Goal: Information Seeking & Learning: Find contact information

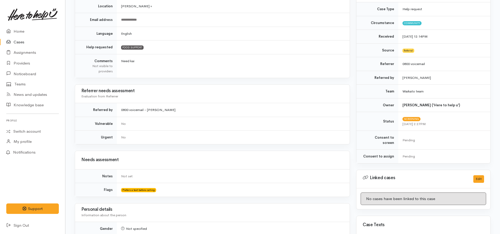
scroll to position [26, 0]
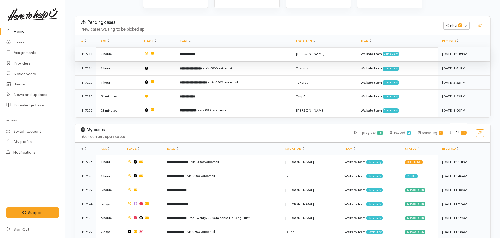
scroll to position [79, 0]
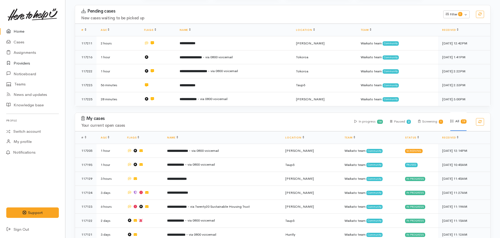
click at [21, 60] on link "Providers" at bounding box center [32, 63] width 65 height 11
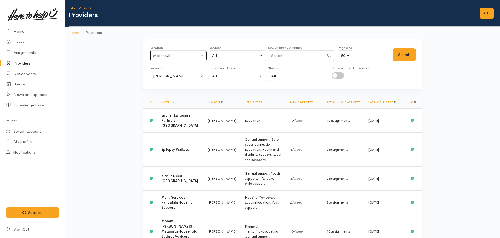
click at [174, 54] on div "Morrinsville" at bounding box center [176, 56] width 46 height 6
type input "[PERSON_NAME]"
click at [170, 92] on span "[PERSON_NAME]" at bounding box center [175, 90] width 32 height 6
select select "1"
click at [177, 73] on div "Nicole Rusk" at bounding box center [176, 76] width 46 height 6
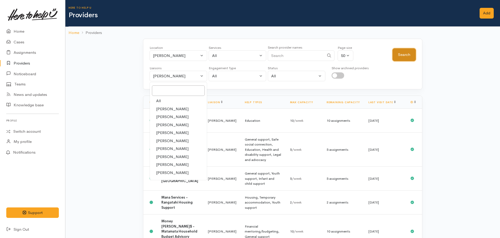
click at [405, 58] on button "Search" at bounding box center [404, 54] width 23 height 13
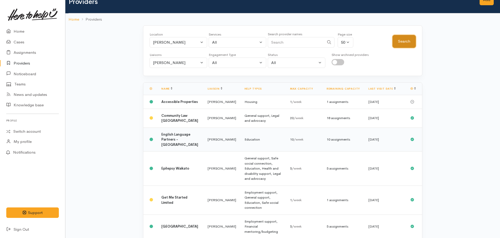
scroll to position [26, 0]
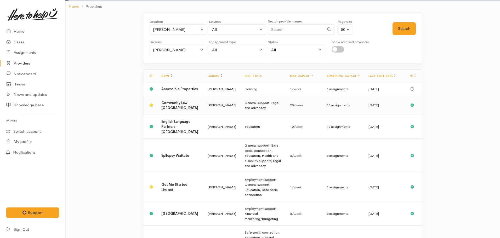
click at [174, 109] on b "Community Law [GEOGRAPHIC_DATA]" at bounding box center [179, 106] width 37 height 10
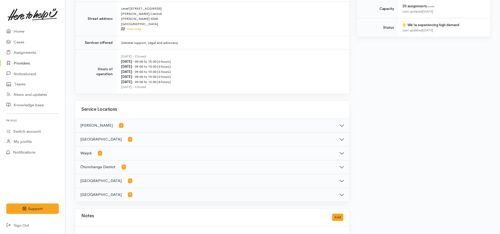
scroll to position [288, 0]
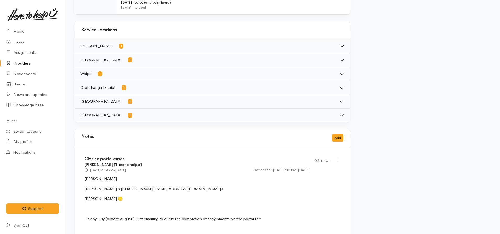
click at [144, 122] on button "Waikato District 1" at bounding box center [212, 116] width 275 height 14
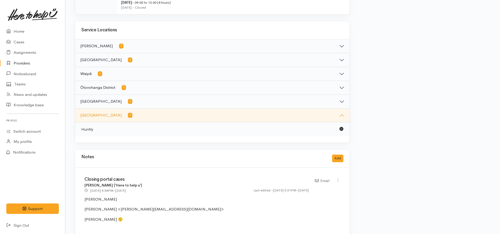
click at [134, 109] on button "Waitomo District 1" at bounding box center [212, 102] width 275 height 14
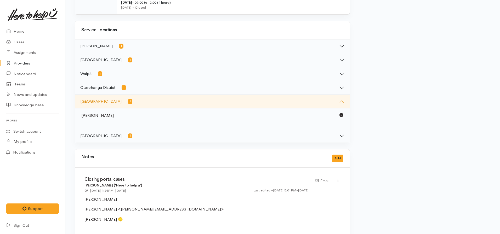
click at [134, 90] on button "Ōtorohanga District 1" at bounding box center [212, 88] width 275 height 14
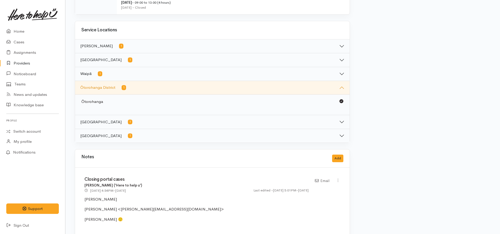
click at [134, 77] on button "Waipā 1" at bounding box center [212, 74] width 275 height 14
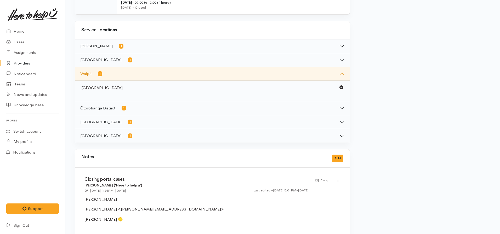
click at [140, 64] on button "South Waikato District 1" at bounding box center [212, 60] width 275 height 14
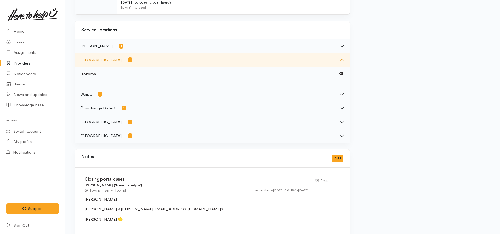
click at [139, 46] on button "Hamilton 1" at bounding box center [212, 47] width 275 height 14
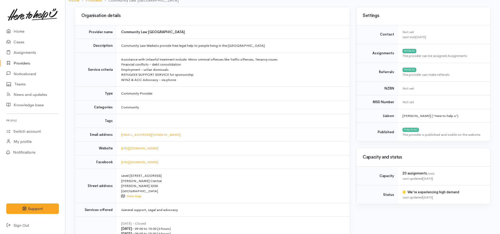
scroll to position [0, 0]
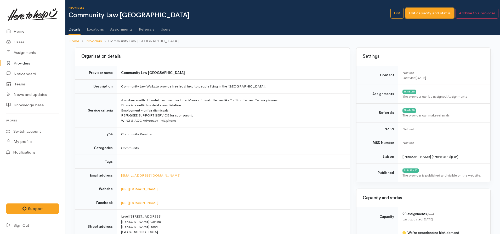
click at [410, 13] on link "Edit capacity and status" at bounding box center [430, 13] width 49 height 11
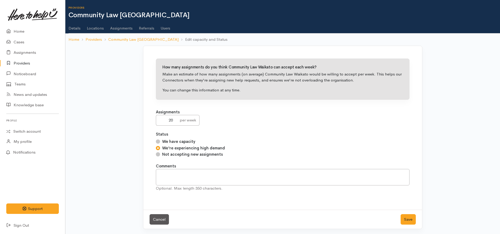
click at [98, 26] on link "Locations" at bounding box center [95, 26] width 17 height 15
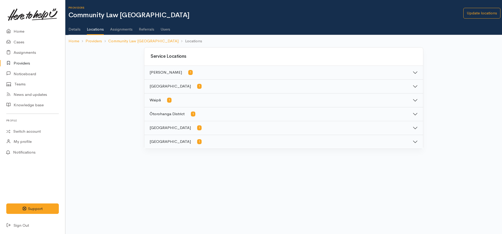
click at [193, 102] on button "Waipā 1" at bounding box center [283, 101] width 279 height 14
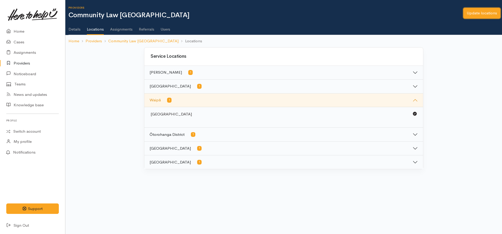
click at [478, 15] on link "Update locations" at bounding box center [482, 13] width 37 height 11
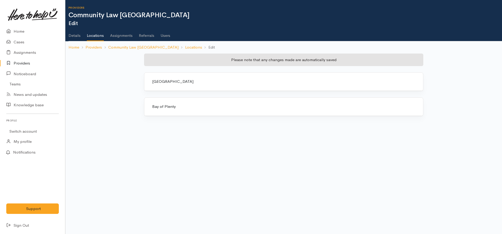
click at [169, 79] on div "Waikato" at bounding box center [283, 82] width 279 height 18
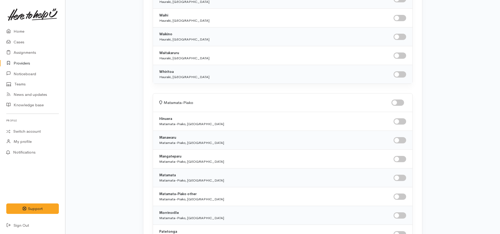
scroll to position [2355, 0]
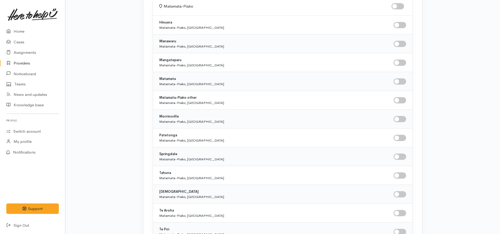
click at [402, 80] on input "checkbox" at bounding box center [400, 82] width 13 height 6
checkbox input "true"
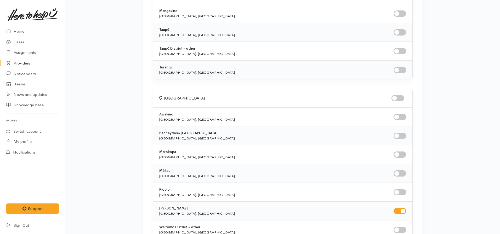
scroll to position [3079, 0]
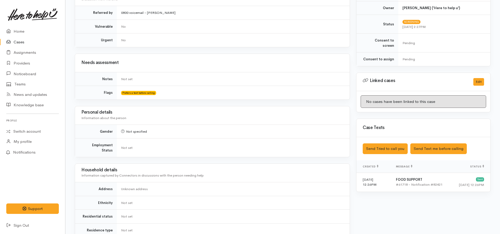
scroll to position [262, 0]
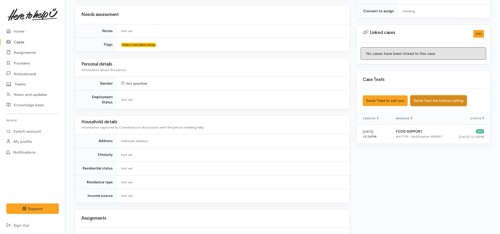
click at [432, 97] on button "Send Text me before calling" at bounding box center [439, 101] width 57 height 11
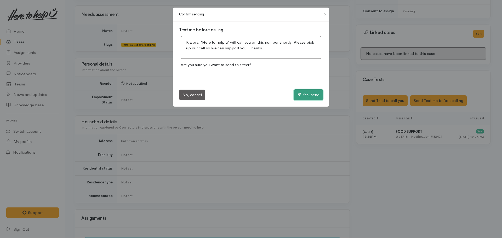
click at [312, 93] on button "Yes, send" at bounding box center [308, 94] width 29 height 11
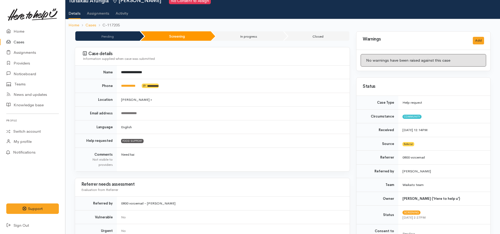
scroll to position [0, 0]
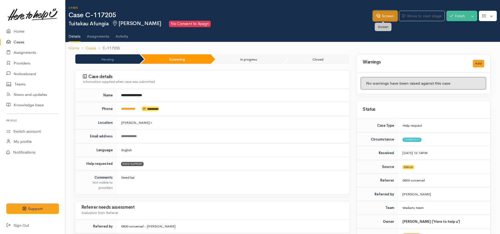
click at [382, 12] on link "Screen" at bounding box center [385, 16] width 25 height 11
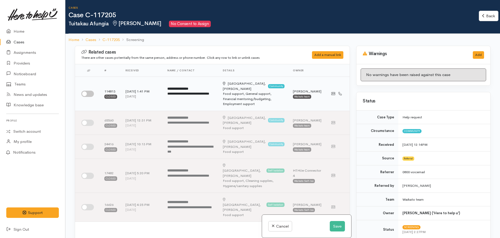
click at [87, 93] on input "checkbox" at bounding box center [87, 94] width 13 height 6
checkbox input "true"
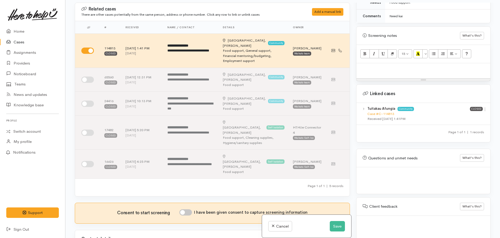
scroll to position [46, 0]
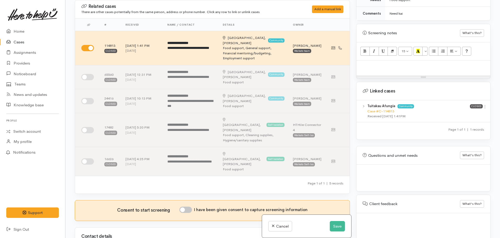
click at [379, 109] on div "Case #C-114813" at bounding box center [419, 111] width 103 height 5
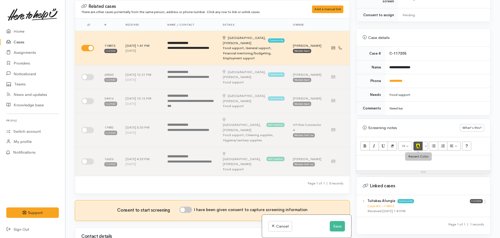
scroll to position [299, 0]
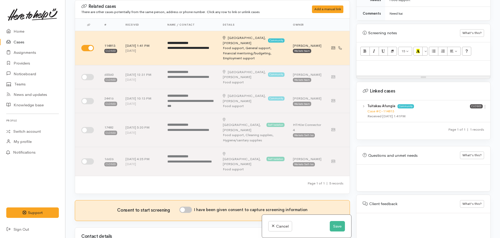
click at [386, 104] on b "Tuitakau Afungia" at bounding box center [382, 106] width 28 height 4
click at [386, 109] on link "Case #C-114813" at bounding box center [381, 111] width 27 height 4
drag, startPoint x: 377, startPoint y: 70, endPoint x: 375, endPoint y: 67, distance: 3.2
click at [376, 69] on div at bounding box center [424, 68] width 134 height 15
paste div
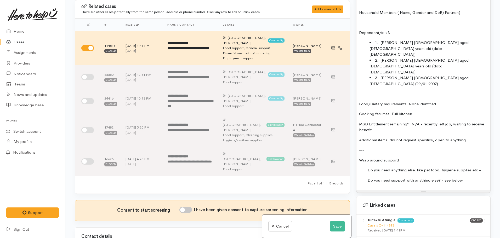
scroll to position [373, 0]
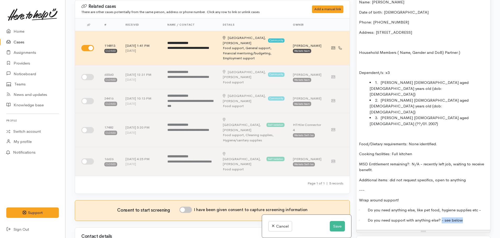
drag, startPoint x: 468, startPoint y: 192, endPoint x: 442, endPoint y: 193, distance: 25.9
click at [442, 218] on p "· Do you need support with anything else? - see below" at bounding box center [423, 221] width 129 height 6
click at [483, 208] on p "· Do you need anything else, like pet food, hygiene supplies etc -" at bounding box center [423, 211] width 129 height 6
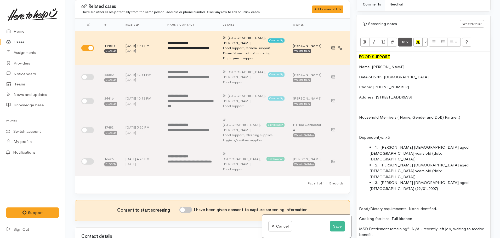
scroll to position [242, 0]
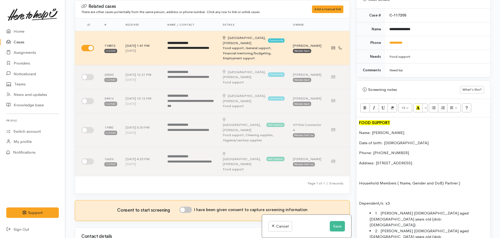
click at [359, 119] on div "FOOD SUPPORT Name: Tuitakau Afungia Date of birth: 10/4/1981 Phone: 0273037464 …" at bounding box center [424, 239] width 134 height 244
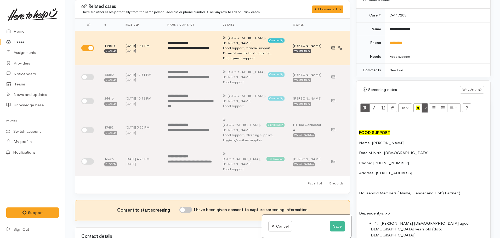
click at [426, 104] on button "More Color" at bounding box center [425, 108] width 5 height 9
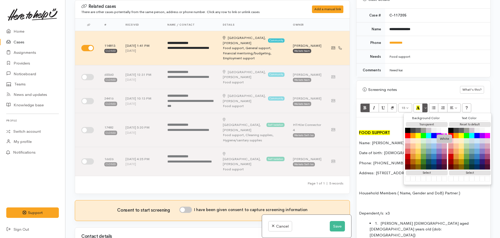
click at [446, 127] on button "White" at bounding box center [444, 130] width 6 height 6
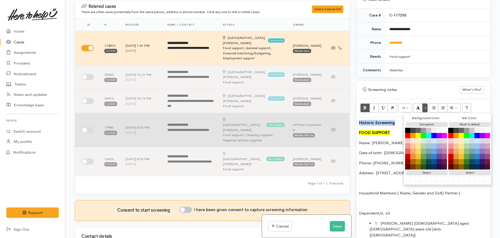
drag, startPoint x: 396, startPoint y: 117, endPoint x: 339, endPoint y: 117, distance: 57.3
click at [339, 117] on div "Related cases There are other cases potentially from the same person, address o…" at bounding box center [283, 119] width 422 height 238
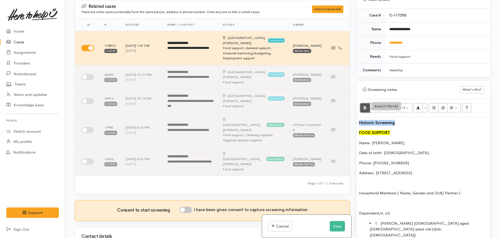
click at [361, 104] on button "Bold (CTRL+B)" at bounding box center [365, 108] width 9 height 9
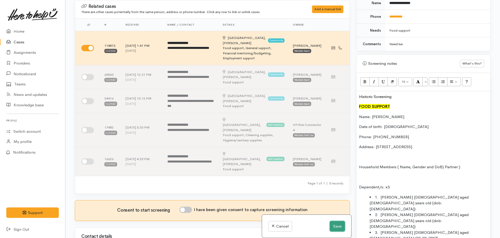
click at [332, 227] on button "Save" at bounding box center [337, 226] width 15 height 11
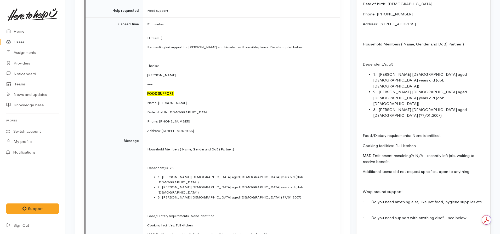
scroll to position [576, 0]
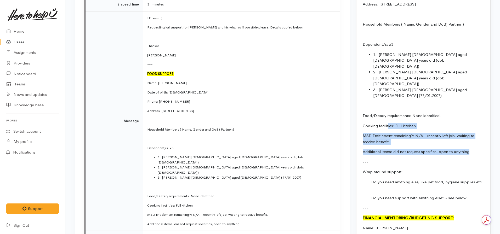
drag, startPoint x: 475, startPoint y: 130, endPoint x: 388, endPoint y: 98, distance: 92.1
click at [388, 98] on div "FOOD SUPPORT Name: Tuitakau Afungia Date of birth: 10/4/1981 Phone: 0273037464 …" at bounding box center [424, 207] width 134 height 505
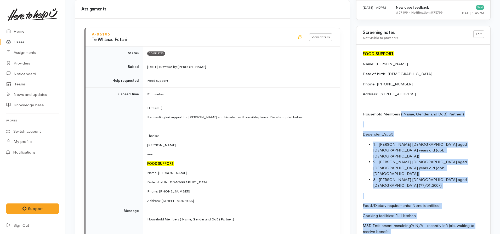
scroll to position [471, 0]
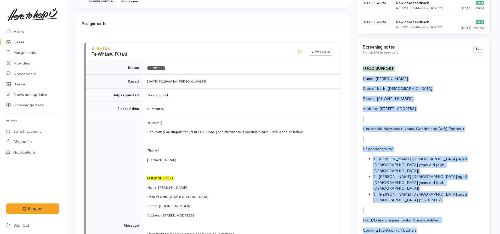
drag, startPoint x: 465, startPoint y: 170, endPoint x: 364, endPoint y: 69, distance: 142.9
copy div "FOOD SUPPORT Name: Tuitakau Afungia Date of birth: 10/4/1981 Phone: 0273037464 …"
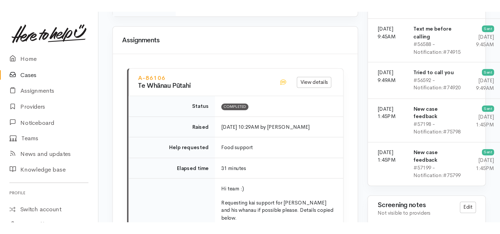
scroll to position [481, 0]
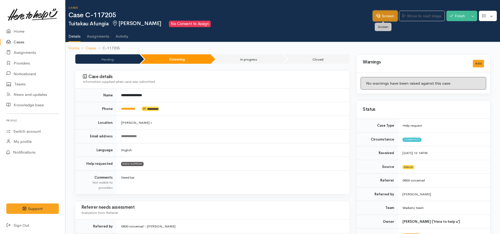
click at [385, 18] on link "Screen" at bounding box center [385, 16] width 25 height 11
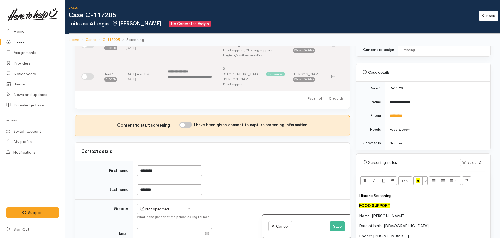
scroll to position [209, 0]
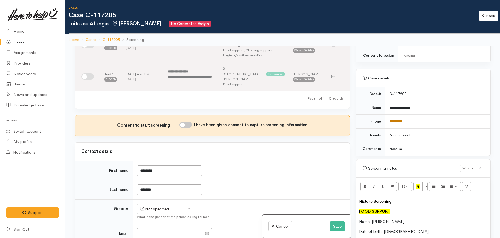
click at [398, 120] on link "**********" at bounding box center [396, 121] width 13 height 3
click at [396, 120] on link "**********" at bounding box center [396, 121] width 13 height 3
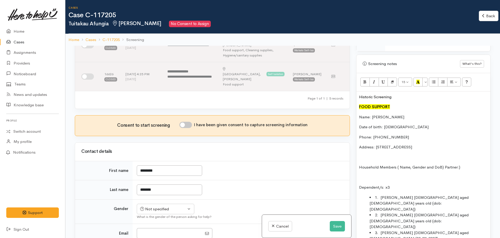
scroll to position [340, 0]
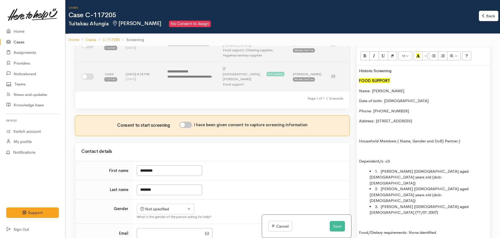
click at [416, 159] on p "Dependent/s: x3" at bounding box center [423, 162] width 129 height 6
click at [341, 226] on button "Save" at bounding box center [337, 226] width 15 height 11
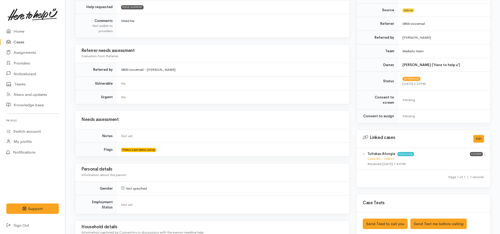
scroll to position [340, 0]
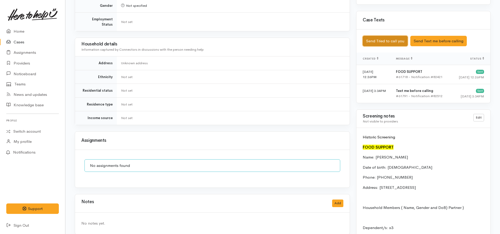
click at [381, 36] on button "Send Tried to call you" at bounding box center [385, 41] width 45 height 11
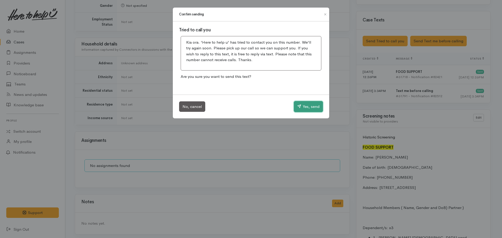
click at [311, 106] on button "Yes, send" at bounding box center [308, 106] width 29 height 11
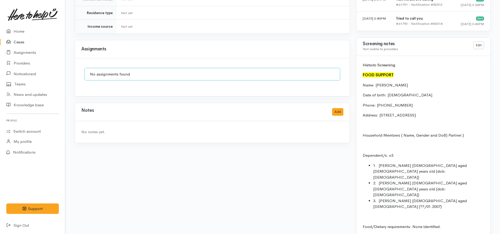
scroll to position [440, 0]
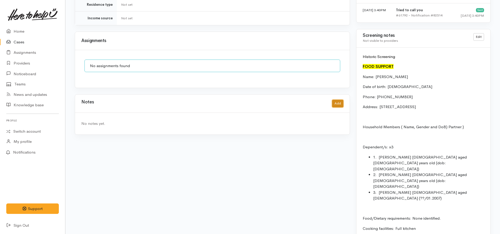
click at [339, 100] on button "Add" at bounding box center [337, 104] width 11 height 8
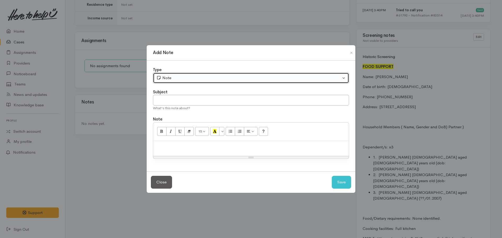
click at [184, 76] on div "Note" at bounding box center [248, 78] width 185 height 6
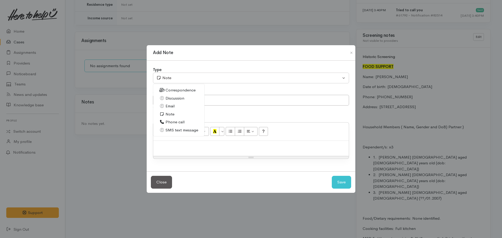
click at [176, 122] on span "Phone call" at bounding box center [175, 122] width 19 height 6
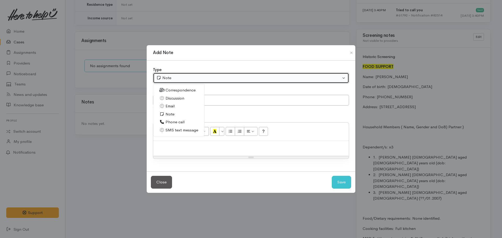
select select "3"
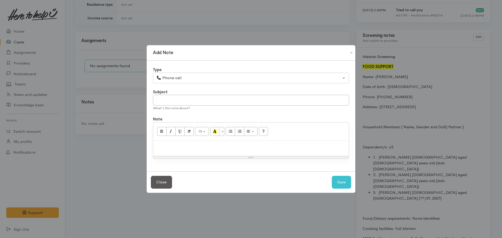
click at [178, 106] on div "What's this note about?" at bounding box center [251, 108] width 196 height 5
click at [177, 103] on input "text" at bounding box center [251, 100] width 196 height 11
type input "Attempt to contact #1"
click at [177, 148] on p "No" at bounding box center [251, 147] width 191 height 6
click at [183, 146] on p "No answer" at bounding box center [251, 147] width 191 height 6
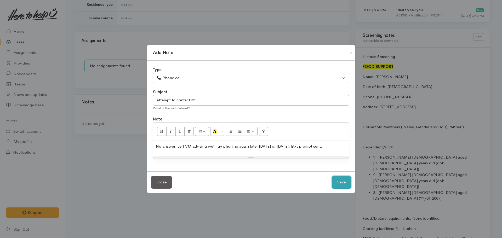
click at [342, 181] on button "Save" at bounding box center [341, 182] width 19 height 13
select select "1"
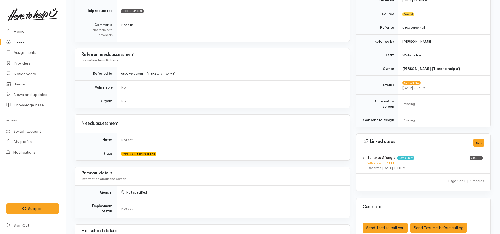
scroll to position [126, 0]
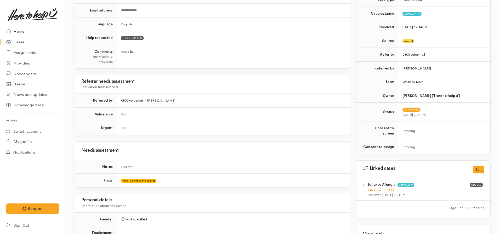
click at [20, 33] on link "Home" at bounding box center [32, 31] width 65 height 11
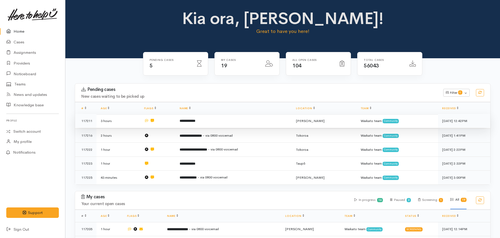
click at [170, 117] on td at bounding box center [158, 121] width 36 height 14
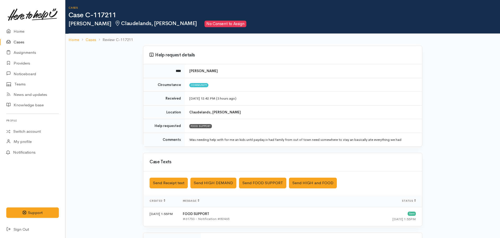
drag, startPoint x: 468, startPoint y: 134, endPoint x: 463, endPoint y: 124, distance: 11.0
click at [468, 133] on div "Help request details **** [PERSON_NAME] Circumstance Community Received [DATE] …" at bounding box center [282, 187] width 435 height 283
click at [73, 42] on link "Home" at bounding box center [74, 40] width 11 height 6
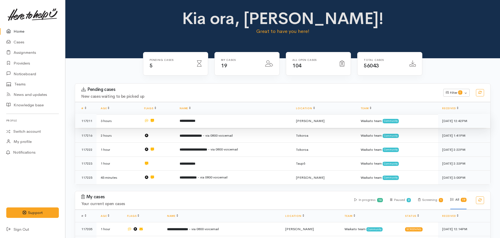
click at [203, 124] on td "**********" at bounding box center [234, 121] width 116 height 14
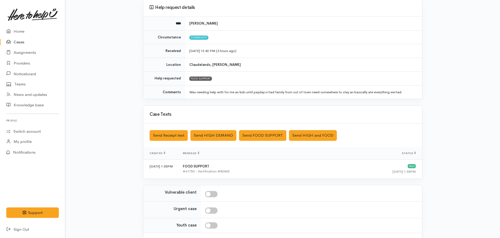
scroll to position [90, 0]
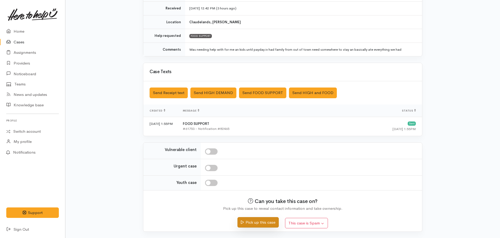
click at [264, 225] on button "Pick up this case" at bounding box center [258, 222] width 41 height 11
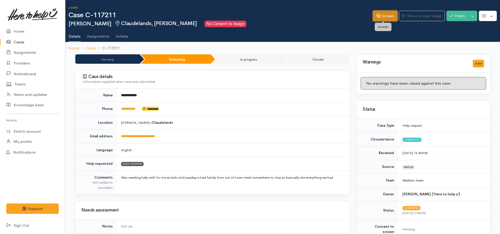
click at [384, 18] on link "Screen" at bounding box center [385, 16] width 25 height 11
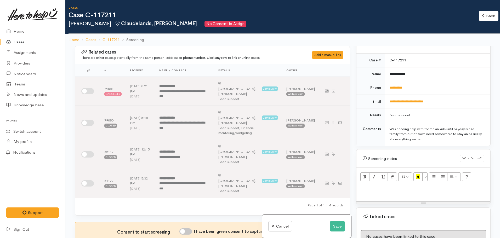
scroll to position [277, 0]
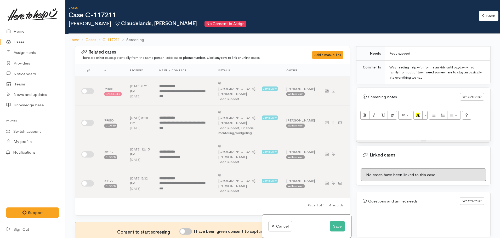
click at [383, 131] on div at bounding box center [424, 132] width 134 height 15
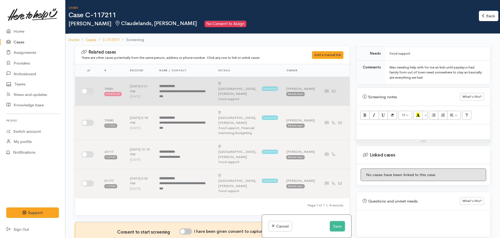
click at [82, 88] on input "checkbox" at bounding box center [87, 91] width 13 height 6
checkbox input "true"
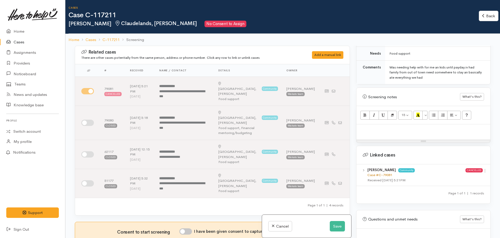
click at [384, 173] on link "Case #C-79081" at bounding box center [380, 175] width 25 height 4
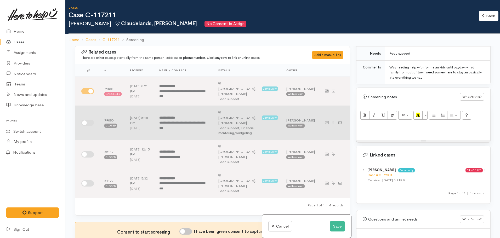
click at [87, 120] on input "checkbox" at bounding box center [87, 123] width 13 height 6
checkbox input "true"
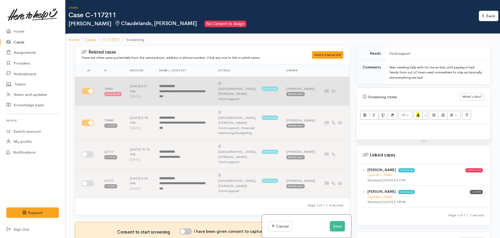
click at [89, 88] on input "checkbox" at bounding box center [87, 91] width 13 height 6
checkbox input "false"
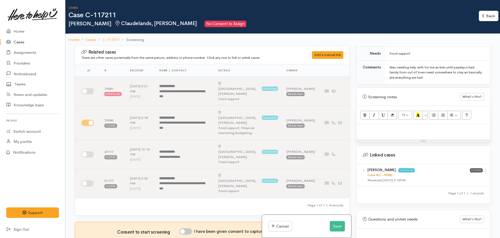
click at [382, 173] on link "Case #C-79080" at bounding box center [380, 175] width 25 height 4
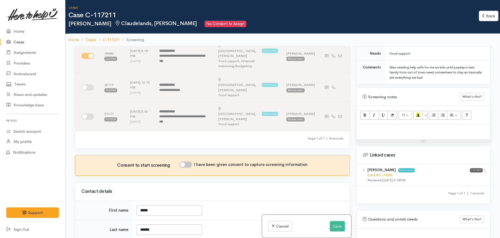
scroll to position [131, 0]
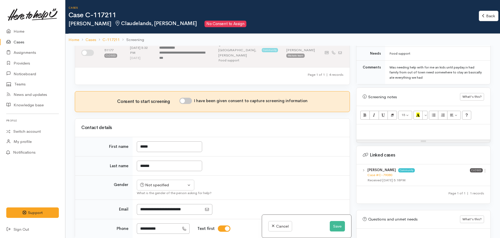
click at [387, 127] on p at bounding box center [423, 130] width 129 height 6
paste div
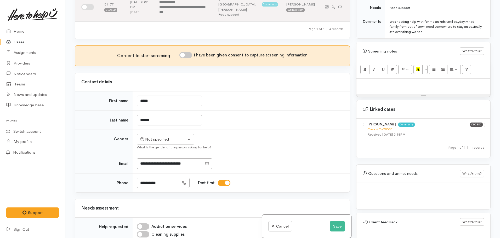
scroll to position [292, 0]
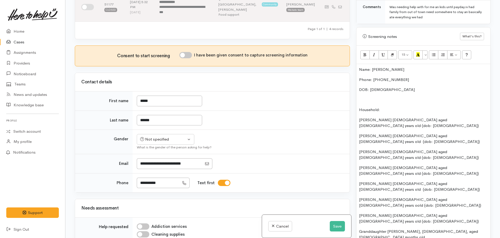
click at [358, 64] on div "Name: Donna Bowden Phone: 0225294439 DOB: 12/12/1984 Household: Tyler Jamieson …" at bounding box center [424, 181] width 134 height 234
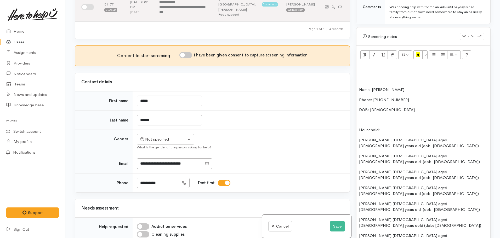
click at [366, 67] on p at bounding box center [423, 70] width 129 height 6
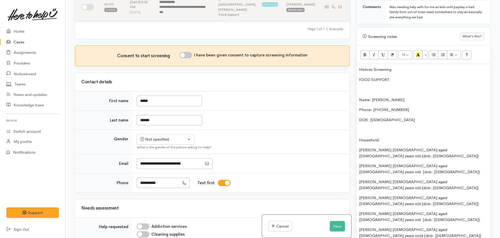
click at [360, 77] on p "FOOD SUPPORT:" at bounding box center [423, 80] width 129 height 6
drag, startPoint x: 401, startPoint y: 83, endPoint x: 360, endPoint y: 81, distance: 40.9
click at [360, 81] on div "Historic Screening FOOD SUPPORT: Name: Donna Bowden Phone: 0225294439 DOB: 12/1…" at bounding box center [424, 196] width 134 height 264
click at [363, 52] on icon "Bold (CTRL+B)" at bounding box center [364, 54] width 3 height 4
click at [424, 51] on button "More Color" at bounding box center [425, 55] width 5 height 9
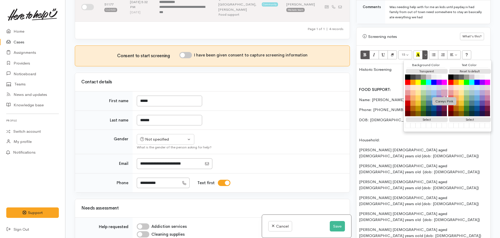
click at [444, 90] on button "Careys Pink" at bounding box center [444, 93] width 6 height 6
click at [444, 90] on button "Careys Pink" at bounding box center [444, 92] width 5 height 5
click at [395, 89] on div "Historic Screening FOOD SUPPORT: Name: Donna Bowden Phone: 0225294439 DOB: 12/1…" at bounding box center [424, 196] width 134 height 264
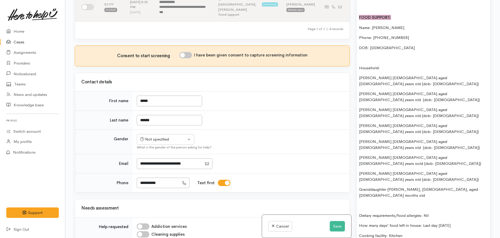
scroll to position [423, 0]
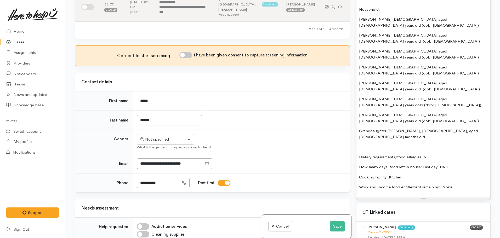
click at [466, 184] on p "Work and Income food entitlement remaining? None" at bounding box center [423, 187] width 129 height 6
drag, startPoint x: 457, startPoint y: 111, endPoint x: 348, endPoint y: 109, distance: 109.9
click at [348, 109] on div "Related cases There are other cases potentially from the same person, address o…" at bounding box center [283, 119] width 422 height 238
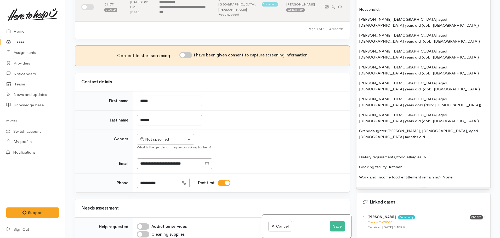
click at [462, 175] on p "Work and Income food entitlement remaining? None" at bounding box center [423, 178] width 129 height 6
drag, startPoint x: 439, startPoint y: 125, endPoint x: 350, endPoint y: 124, distance: 89.0
click at [350, 124] on div "Related cases There are other cases potentially from the same person, address o…" at bounding box center [283, 119] width 422 height 238
click at [438, 175] on p "WINZ Entitlement remaining? None" at bounding box center [423, 178] width 129 height 6
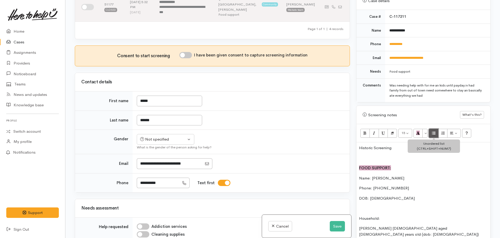
click at [433, 131] on icon "Unordered list (CTRL+SHIFT+NUM7)" at bounding box center [433, 133] width 3 height 4
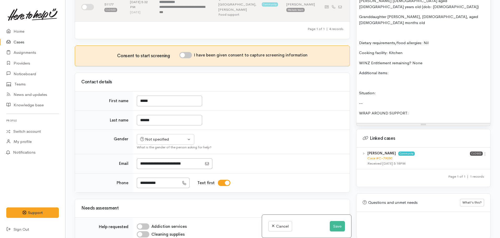
scroll to position [543, 0]
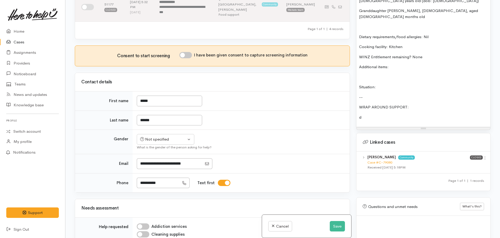
drag, startPoint x: 359, startPoint y: 66, endPoint x: 361, endPoint y: 62, distance: 4.7
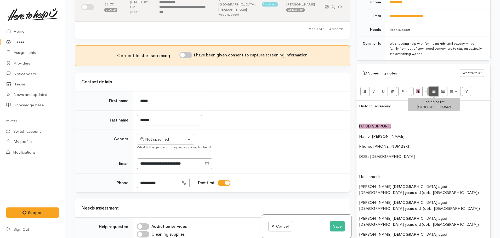
click at [432, 87] on button "Unordered list (CTRL+SHIFT+NUM7)" at bounding box center [433, 91] width 9 height 9
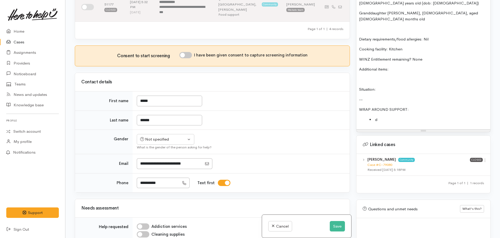
scroll to position [541, 0]
click at [385, 116] on li "d" at bounding box center [429, 119] width 118 height 6
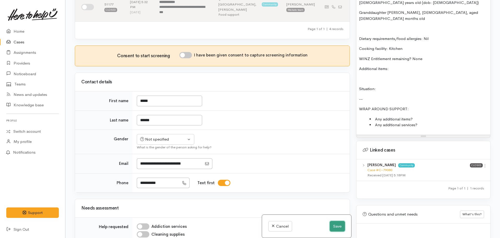
click at [341, 228] on button "Save" at bounding box center [337, 226] width 15 height 11
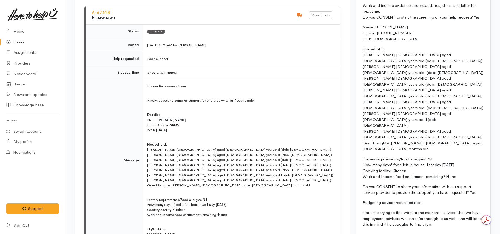
scroll to position [471, 0]
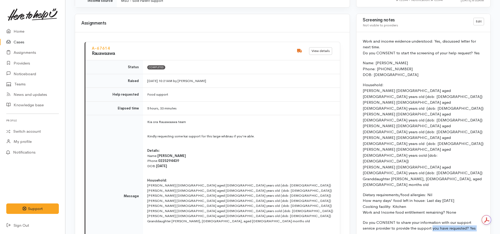
drag, startPoint x: 446, startPoint y: 211, endPoint x: 419, endPoint y: 177, distance: 43.2
click at [419, 177] on div "Work and income evidence understood: Yes, discussed letter for next time. Do yo…" at bounding box center [424, 153] width 134 height 242
click at [423, 190] on div "Work and income evidence understood: Yes, discussed letter for next time. Do yo…" at bounding box center [424, 153] width 134 height 242
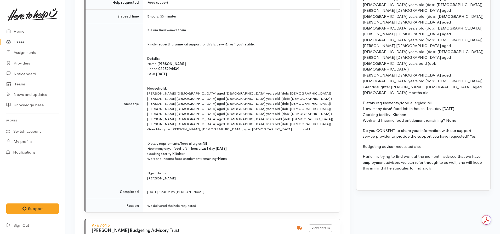
scroll to position [432, 0]
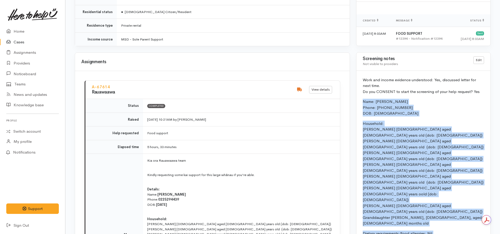
drag, startPoint x: 461, startPoint y: 197, endPoint x: 357, endPoint y: 101, distance: 141.6
click at [357, 101] on div "Work and income evidence understood: Yes, discussed letter for next time. Do yo…" at bounding box center [424, 192] width 134 height 242
copy div "Name: Donna Bowden Phone: 0225294439 DOB: 12/12/1984 Household: Tyler Jamieson …"
click at [23, 28] on link "Home" at bounding box center [32, 31] width 65 height 11
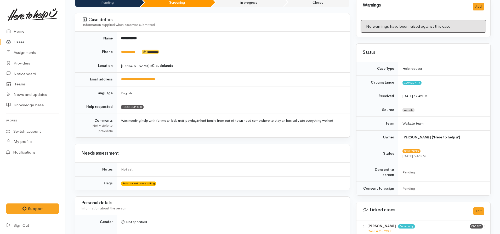
scroll to position [209, 0]
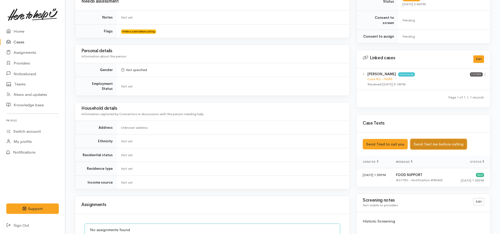
click at [430, 140] on button "Send Text me before calling" at bounding box center [439, 144] width 57 height 11
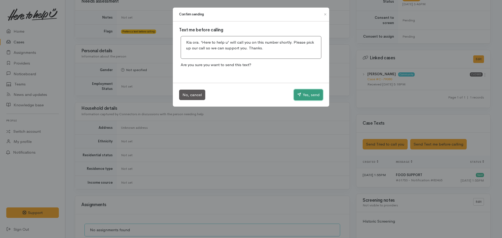
click at [308, 96] on button "Yes, send" at bounding box center [308, 94] width 29 height 11
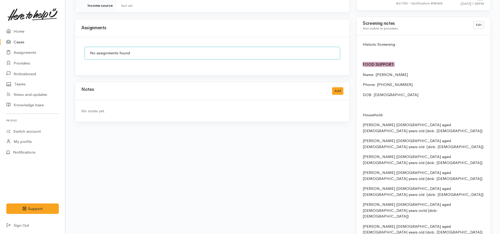
scroll to position [236, 0]
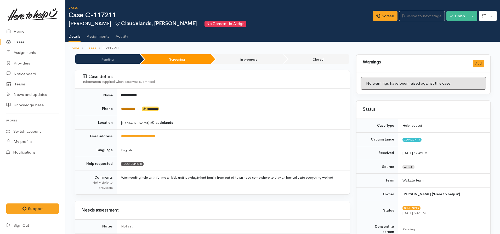
click at [126, 109] on link "**********" at bounding box center [128, 108] width 14 height 3
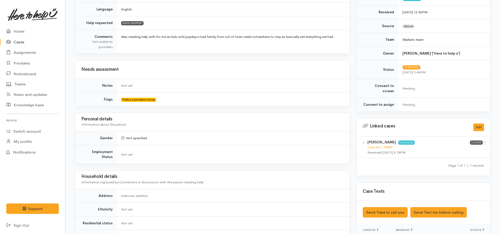
scroll to position [183, 0]
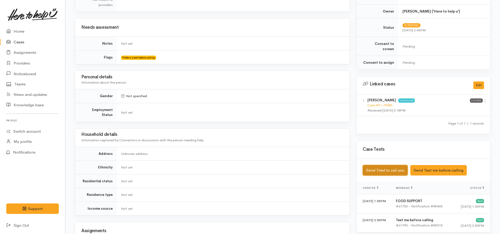
click at [377, 166] on button "Send Tried to call you" at bounding box center [385, 170] width 45 height 11
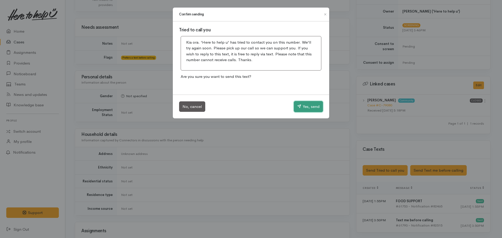
click at [304, 109] on button "Yes, send" at bounding box center [308, 106] width 29 height 11
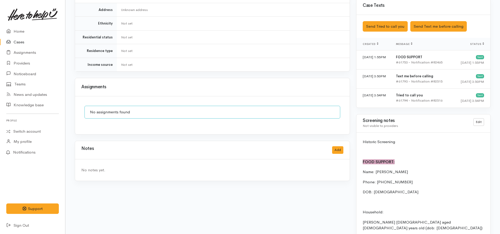
scroll to position [340, 0]
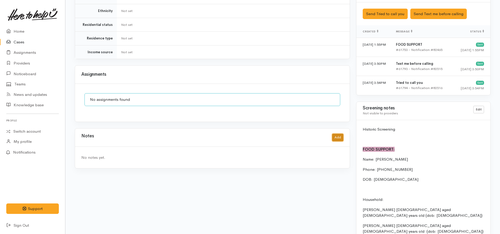
click at [336, 134] on button "Add" at bounding box center [337, 138] width 11 height 8
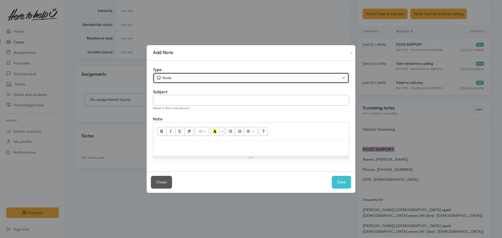
drag, startPoint x: 224, startPoint y: 83, endPoint x: 213, endPoint y: 78, distance: 12.1
click at [223, 81] on button "Note" at bounding box center [251, 78] width 196 height 11
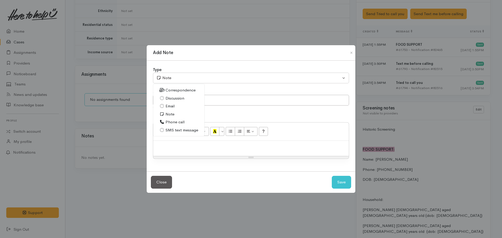
click at [177, 121] on span "Phone call" at bounding box center [175, 122] width 19 height 6
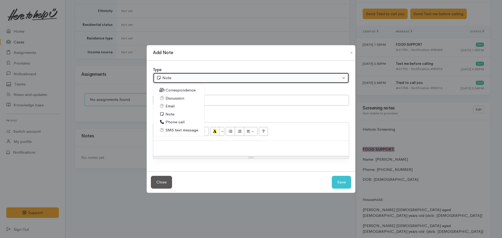
select select "3"
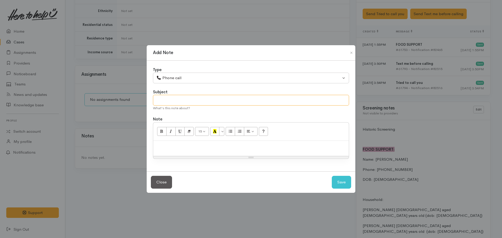
click at [189, 104] on input "text" at bounding box center [251, 100] width 196 height 11
type input "Attempt to contact #1"
click at [260, 148] on p "No answer. Left VM stating we'll be in touch" at bounding box center [251, 147] width 191 height 6
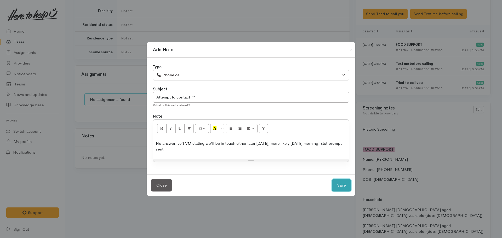
click at [333, 187] on button "Save" at bounding box center [341, 185] width 19 height 13
select select "1"
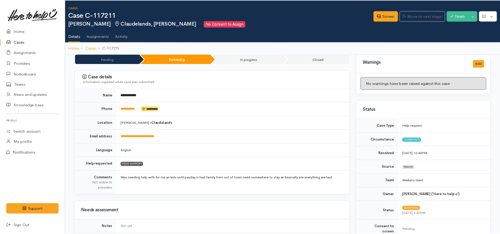
scroll to position [335, 0]
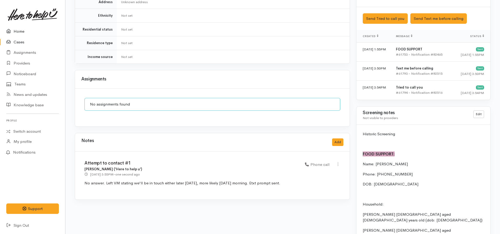
click at [23, 32] on link "Home" at bounding box center [32, 31] width 65 height 11
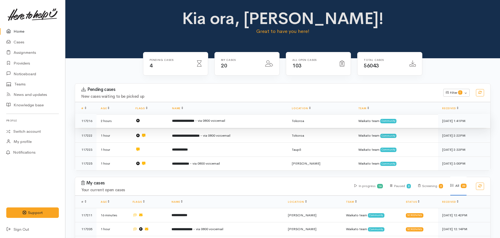
click at [214, 118] on td "**********" at bounding box center [228, 121] width 120 height 14
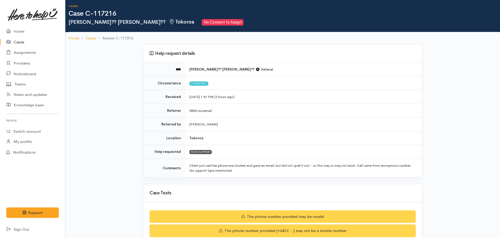
scroll to position [122, 0]
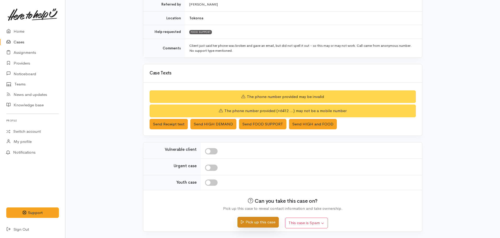
click at [264, 223] on button "Pick up this case" at bounding box center [258, 222] width 41 height 11
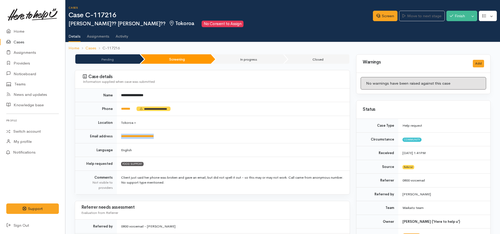
drag, startPoint x: 172, startPoint y: 137, endPoint x: 121, endPoint y: 138, distance: 51.6
click at [121, 138] on td "**********" at bounding box center [233, 137] width 233 height 14
copy link "**********"
click at [248, 123] on td "Tokoroa »" at bounding box center [233, 123] width 233 height 14
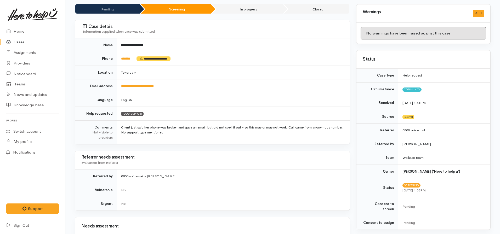
scroll to position [52, 0]
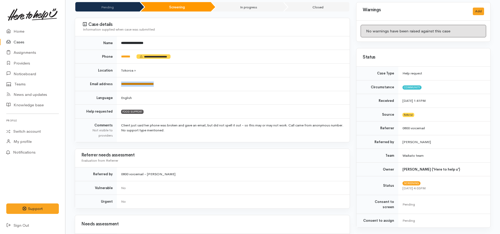
drag, startPoint x: 170, startPoint y: 87, endPoint x: 131, endPoint y: 85, distance: 38.5
click at [114, 87] on tr "**********" at bounding box center [212, 84] width 275 height 14
copy tr "**********"
click at [178, 87] on td "**********" at bounding box center [233, 84] width 233 height 14
copy tr "**********"
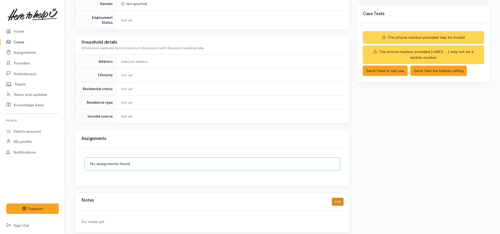
click at [336, 198] on button "Add" at bounding box center [337, 202] width 11 height 8
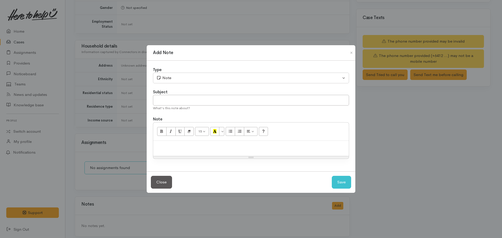
click at [223, 148] on p at bounding box center [251, 147] width 191 height 6
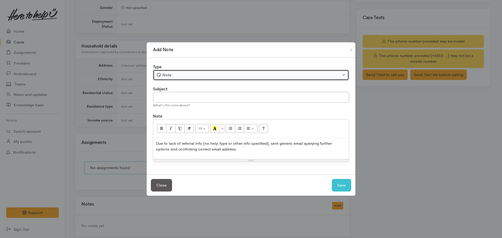
click at [184, 75] on div "Note" at bounding box center [248, 75] width 185 height 6
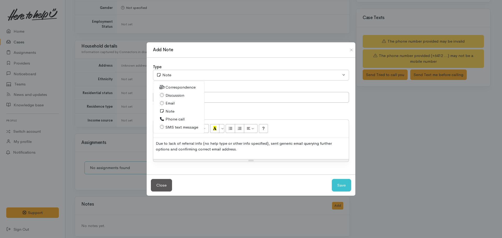
click at [173, 105] on span "Email" at bounding box center [170, 103] width 9 height 6
select select "2"
click at [249, 151] on p "Due to lack of referral info (no help type or other info specified), sent gener…" at bounding box center [251, 147] width 191 height 12
click at [242, 149] on p "Due to lack of referral info (no help type or other info specified), sent gener…" at bounding box center [251, 147] width 191 height 12
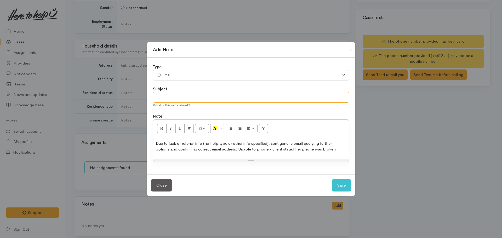
click at [203, 97] on input "text" at bounding box center [251, 97] width 196 height 11
type input "Query correct email address"
click at [332, 179] on button "Save" at bounding box center [341, 185] width 19 height 13
select select "1"
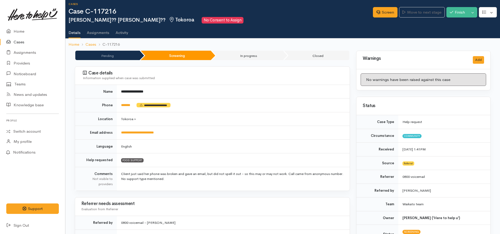
scroll to position [0, 0]
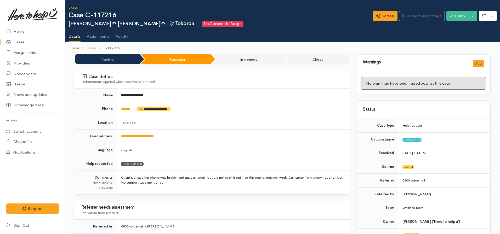
click at [73, 48] on link "Home" at bounding box center [74, 48] width 11 height 6
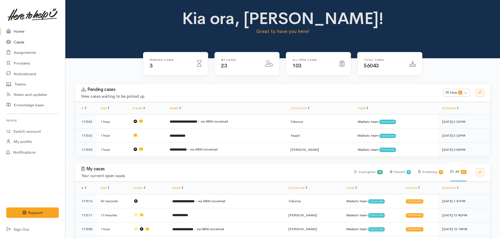
click at [18, 44] on link "Cases" at bounding box center [32, 42] width 65 height 11
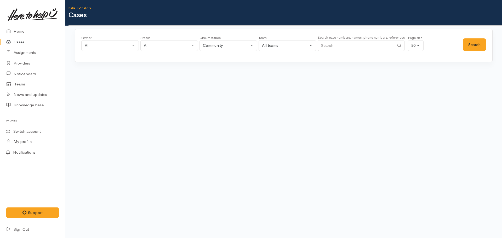
click at [351, 49] on input "Search" at bounding box center [356, 45] width 77 height 11
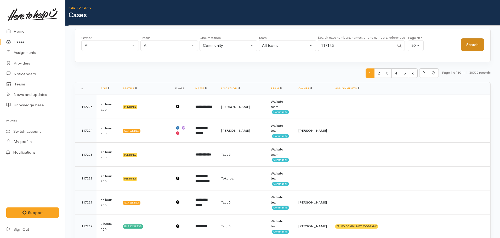
type input "117143"
click at [468, 46] on button "Search" at bounding box center [472, 44] width 23 height 13
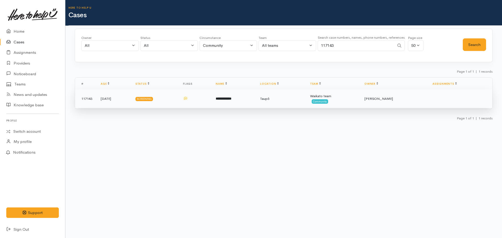
click at [235, 101] on td "**********" at bounding box center [234, 98] width 44 height 19
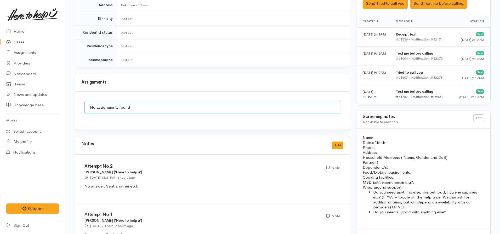
scroll to position [351, 0]
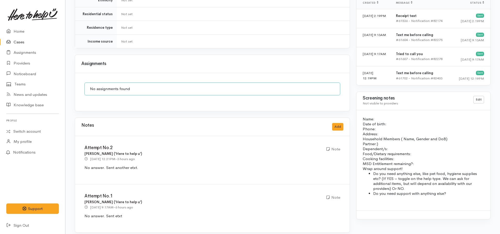
click at [27, 43] on link "Cases" at bounding box center [32, 42] width 65 height 11
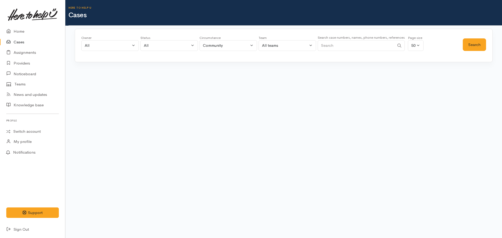
click at [349, 44] on input "Search" at bounding box center [356, 45] width 77 height 11
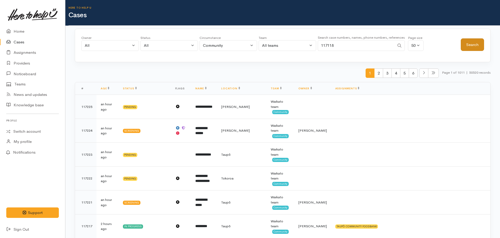
type input "117118"
click at [480, 49] on button "Search" at bounding box center [472, 44] width 23 height 13
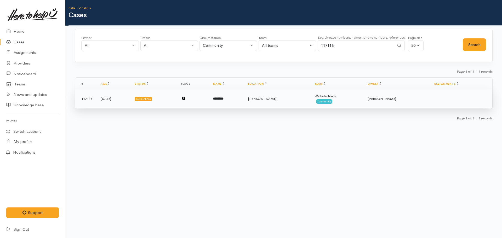
click at [333, 99] on span "Community" at bounding box center [324, 101] width 16 height 4
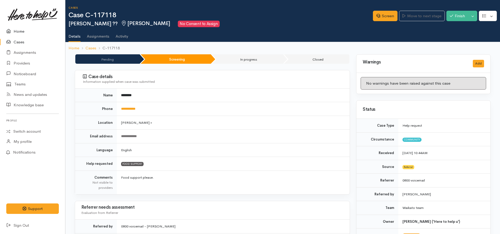
click at [25, 32] on link "Home" at bounding box center [32, 31] width 65 height 11
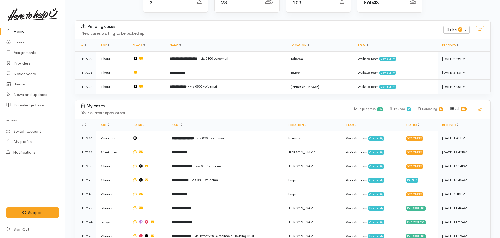
scroll to position [79, 0]
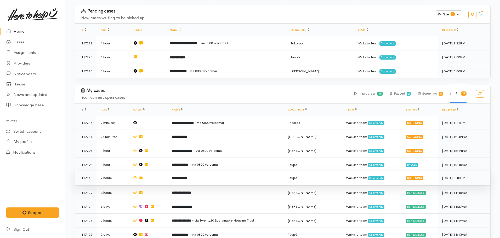
click at [187, 177] on b "**********" at bounding box center [180, 178] width 16 height 3
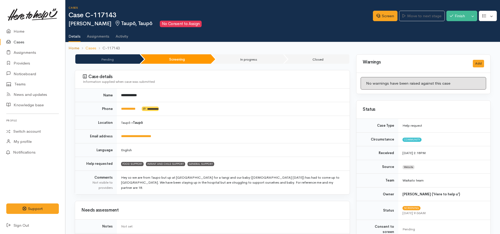
click at [72, 46] on link "Home" at bounding box center [74, 48] width 11 height 6
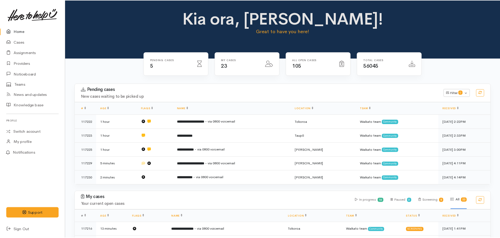
scroll to position [131, 0]
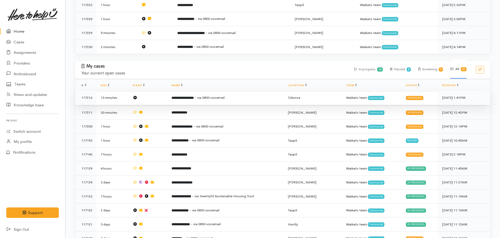
click at [194, 97] on b "**********" at bounding box center [183, 97] width 22 height 3
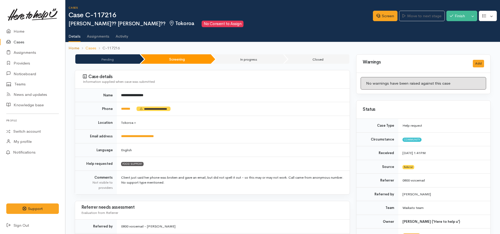
click at [70, 51] on link "Home" at bounding box center [74, 48] width 11 height 6
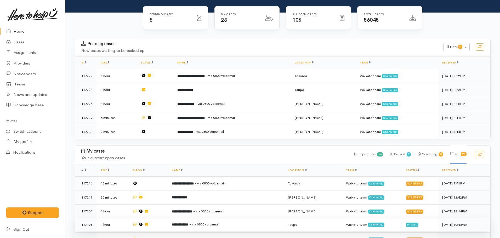
scroll to position [131, 0]
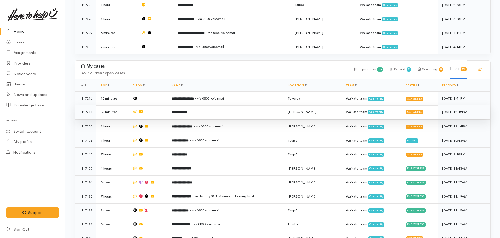
click at [186, 110] on b "**********" at bounding box center [180, 111] width 16 height 3
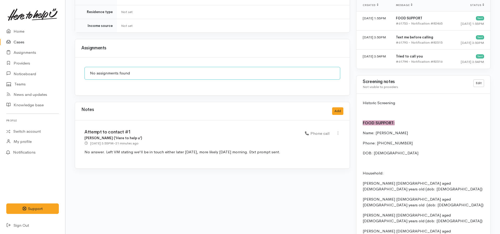
scroll to position [393, 0]
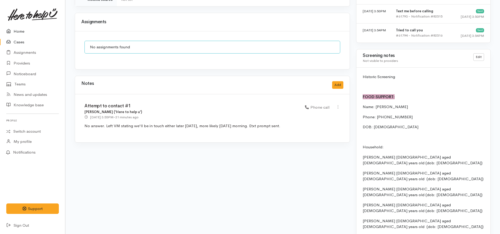
click at [26, 34] on link "Home" at bounding box center [32, 31] width 65 height 11
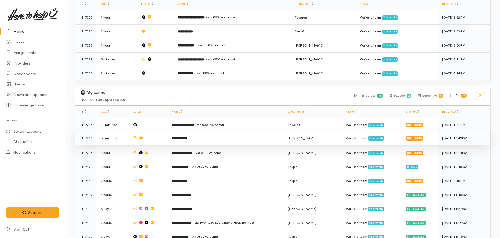
scroll to position [105, 0]
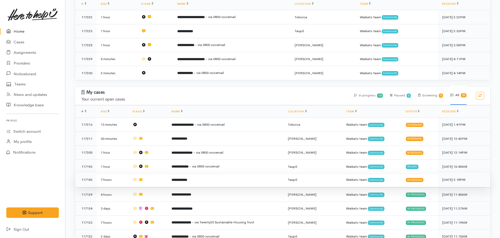
click at [198, 178] on td "**********" at bounding box center [225, 180] width 116 height 14
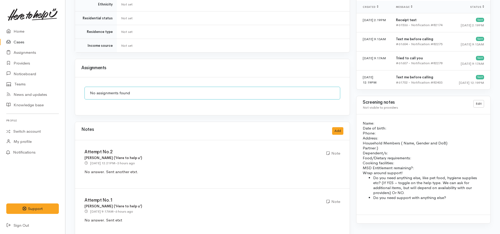
scroll to position [351, 0]
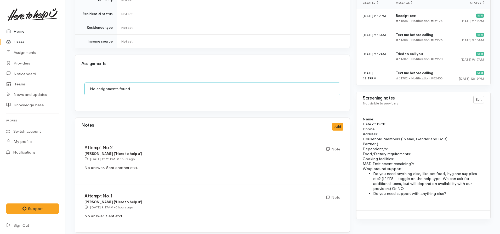
click at [18, 30] on link "Home" at bounding box center [32, 31] width 65 height 11
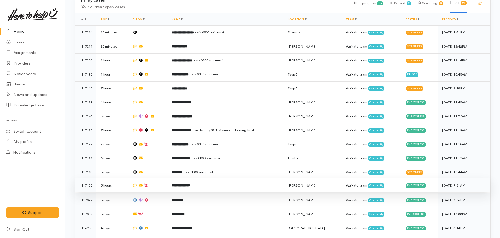
scroll to position [209, 0]
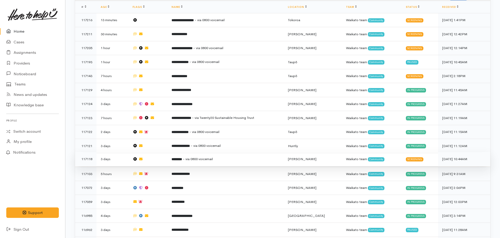
click at [190, 157] on span "- via 0800 voicemail" at bounding box center [198, 159] width 30 height 4
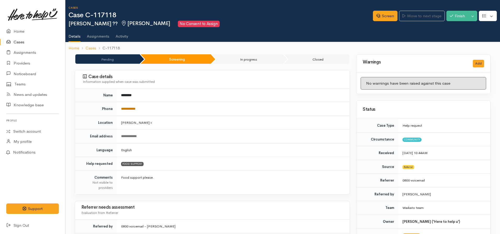
click at [136, 110] on link "**********" at bounding box center [128, 108] width 14 height 3
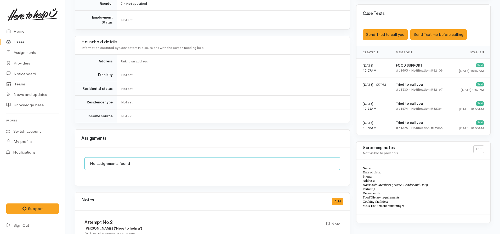
scroll to position [316, 0]
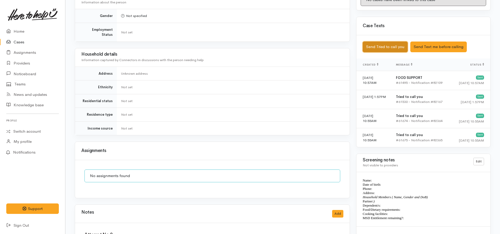
click at [387, 42] on button "Send Tried to call you" at bounding box center [385, 47] width 45 height 11
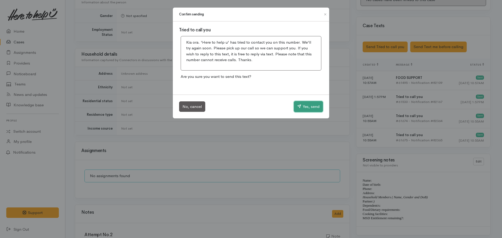
click at [304, 107] on button "Yes, send" at bounding box center [308, 106] width 29 height 11
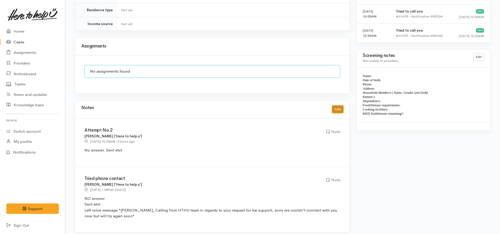
click at [342, 106] on button "Add" at bounding box center [337, 110] width 11 height 8
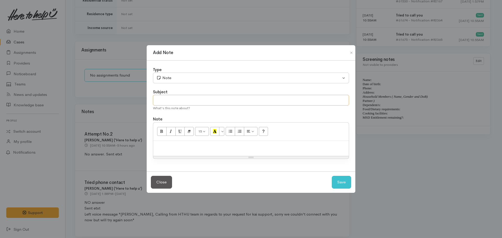
click at [177, 103] on input "text" at bounding box center [251, 100] width 196 height 11
type input "Attempt No.3"
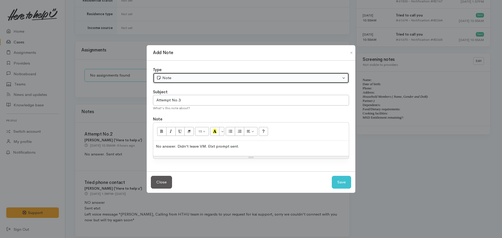
click at [170, 78] on div "Note" at bounding box center [248, 78] width 185 height 6
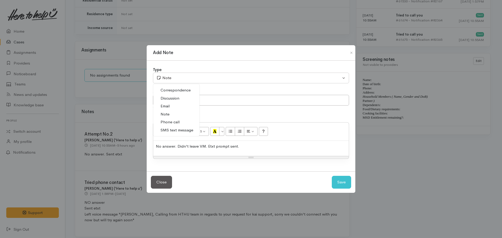
click at [172, 124] on span "Phone call" at bounding box center [170, 122] width 19 height 6
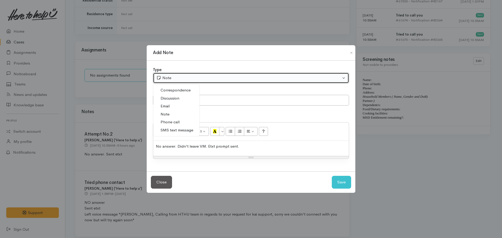
select select "3"
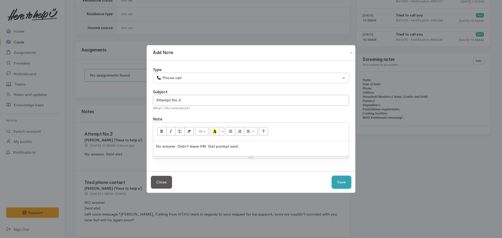
click at [343, 185] on button "Save" at bounding box center [341, 182] width 19 height 13
select select "1"
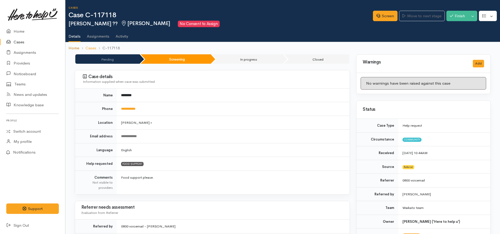
click at [73, 47] on link "Home" at bounding box center [74, 48] width 11 height 6
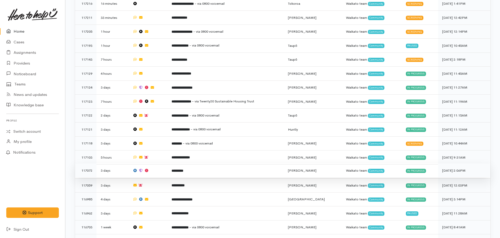
scroll to position [236, 0]
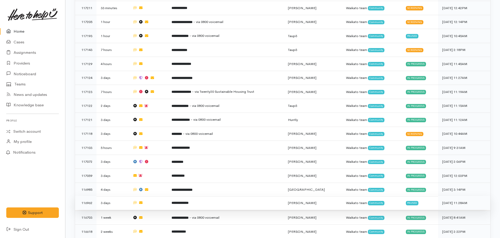
click at [189, 202] on b "**********" at bounding box center [180, 203] width 17 height 3
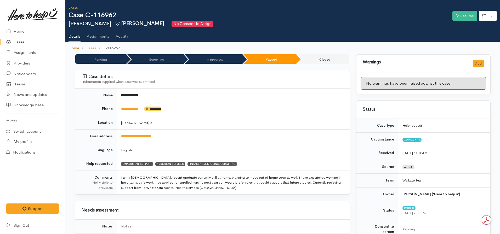
click at [71, 46] on link "Home" at bounding box center [74, 48] width 11 height 6
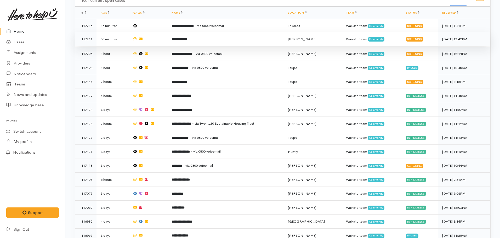
scroll to position [209, 0]
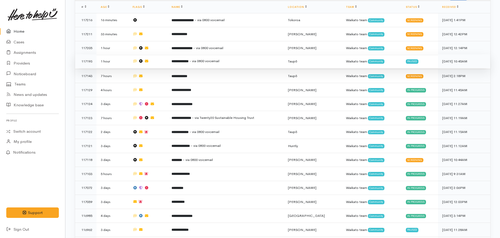
click at [189, 60] on b "**********" at bounding box center [180, 61] width 17 height 3
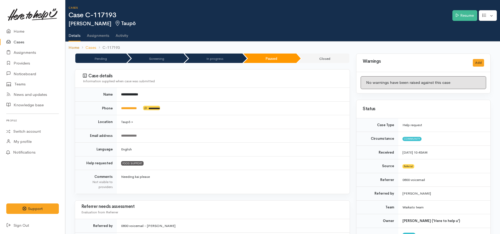
click at [76, 48] on link "Home" at bounding box center [74, 48] width 11 height 6
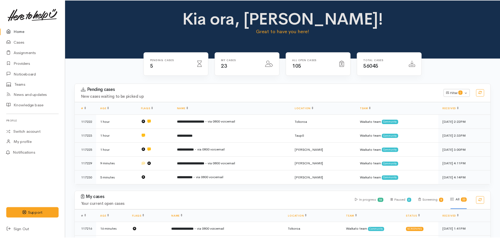
scroll to position [157, 0]
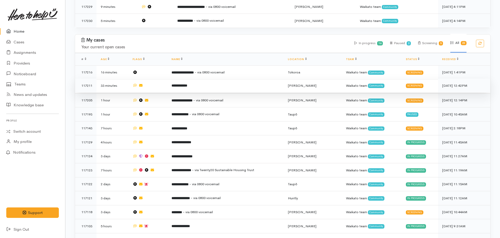
click at [187, 86] on b "**********" at bounding box center [180, 85] width 16 height 3
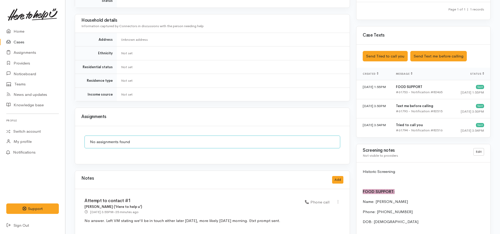
scroll to position [393, 0]
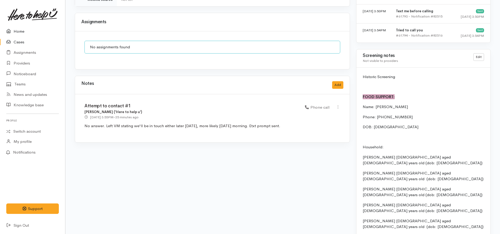
click at [18, 28] on link "Home" at bounding box center [32, 31] width 65 height 11
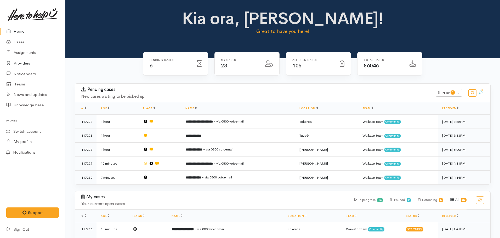
click at [21, 61] on link "Providers" at bounding box center [32, 63] width 65 height 11
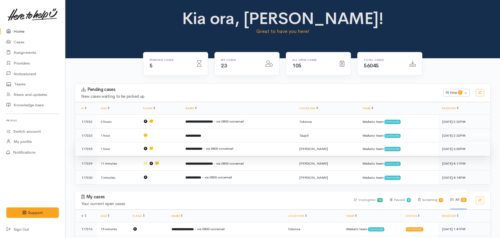
click at [211, 149] on span "- via 0800 voicemail" at bounding box center [218, 149] width 30 height 4
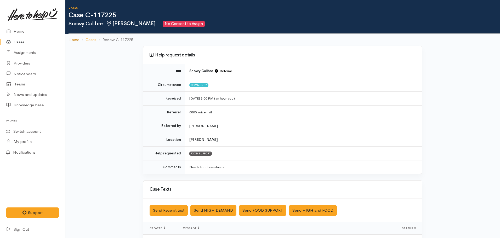
click at [78, 40] on link "Home" at bounding box center [74, 40] width 11 height 6
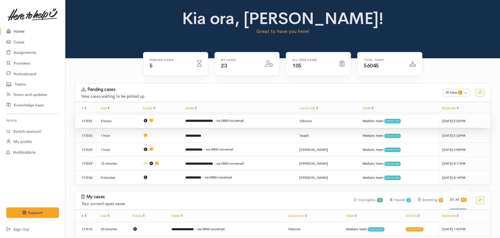
click at [243, 118] on td "**********" at bounding box center [238, 121] width 114 height 14
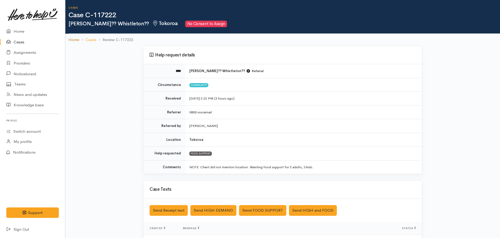
click at [72, 41] on link "Home" at bounding box center [74, 40] width 11 height 6
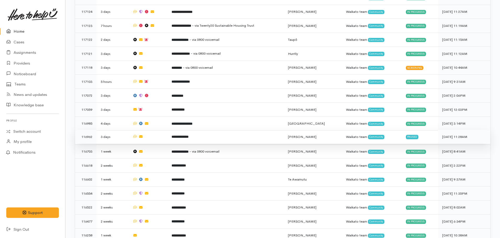
scroll to position [314, 0]
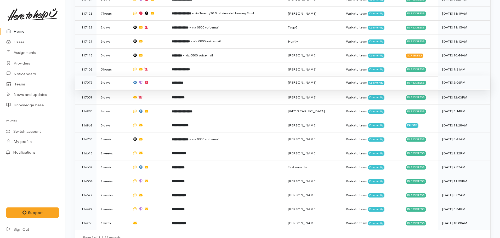
click at [183, 81] on b "*********" at bounding box center [178, 82] width 12 height 3
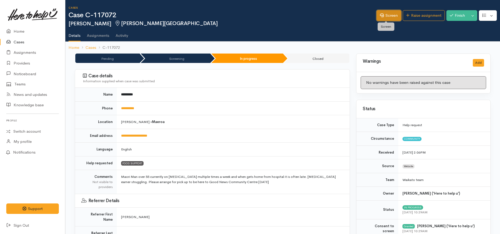
click at [381, 16] on icon at bounding box center [382, 15] width 4 height 4
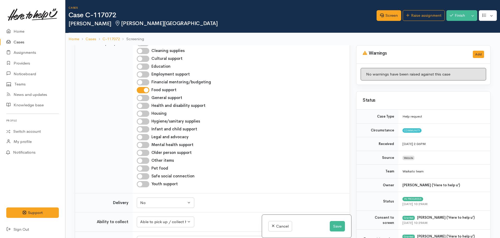
scroll to position [209, 0]
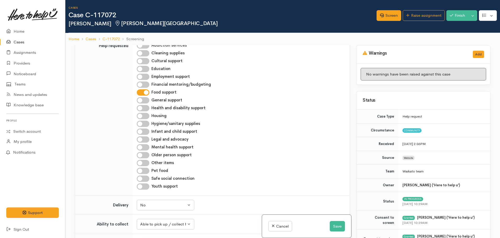
click at [145, 156] on input "Older person support" at bounding box center [143, 155] width 13 height 6
checkbox input "true"
click at [339, 225] on button "Save" at bounding box center [337, 226] width 15 height 11
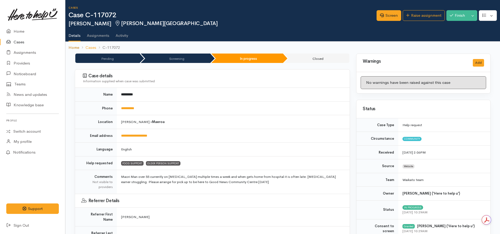
click at [74, 49] on link "Home" at bounding box center [74, 48] width 11 height 6
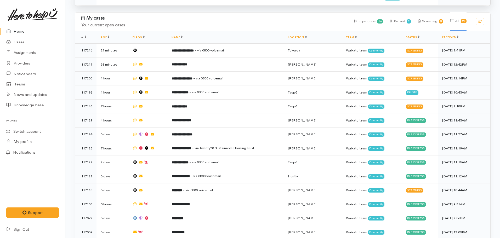
scroll to position [236, 0]
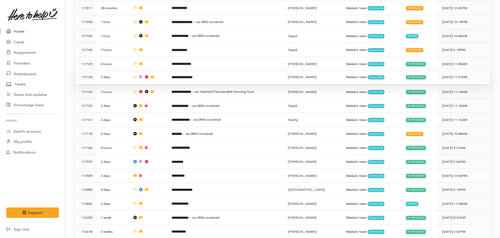
click at [185, 79] on td "**********" at bounding box center [225, 77] width 116 height 14
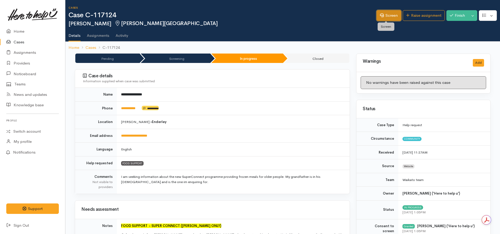
click at [385, 15] on link "Screen" at bounding box center [389, 15] width 25 height 11
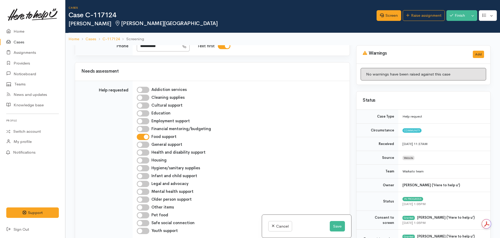
scroll to position [314, 0]
click at [145, 197] on input "Older person support" at bounding box center [143, 200] width 13 height 6
checkbox input "true"
click at [342, 227] on button "Save" at bounding box center [337, 226] width 15 height 11
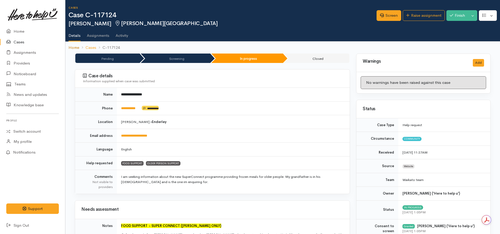
click at [72, 46] on link "Home" at bounding box center [74, 48] width 11 height 6
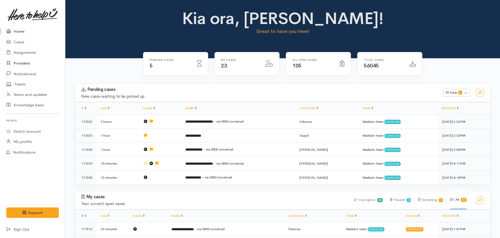
click at [26, 63] on link "Providers" at bounding box center [32, 63] width 65 height 11
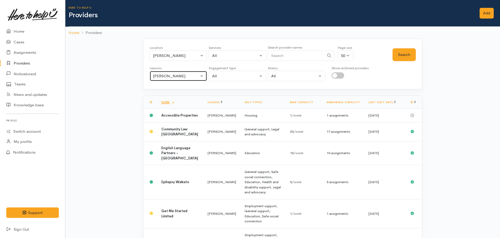
click at [175, 75] on div "[PERSON_NAME]" at bounding box center [176, 76] width 46 height 6
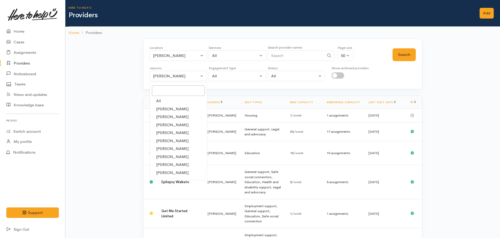
click at [167, 99] on link "All" at bounding box center [178, 101] width 57 height 8
select select "null"
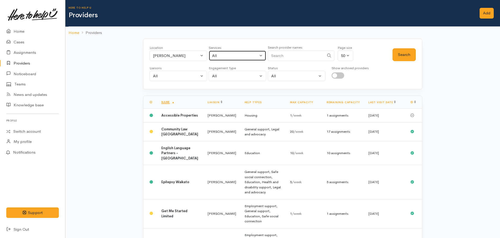
click at [229, 54] on div "All" at bounding box center [235, 56] width 46 height 6
type input "food"
select select "3"
click at [401, 53] on button "Search" at bounding box center [404, 54] width 23 height 13
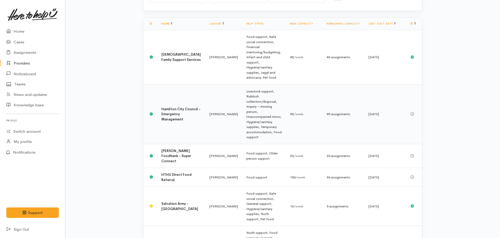
scroll to position [26, 0]
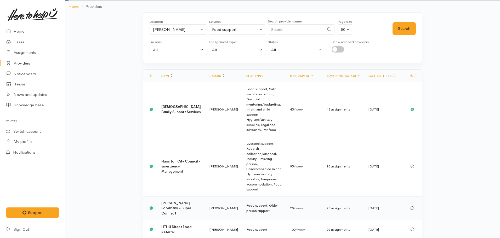
click at [172, 201] on b "Hamilton Foodbank - Super Connect" at bounding box center [176, 208] width 30 height 15
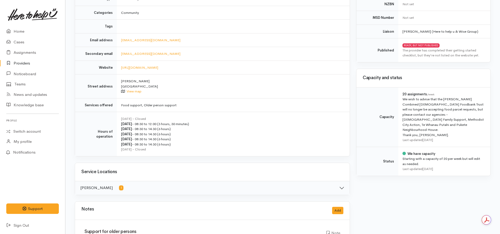
scroll to position [79, 0]
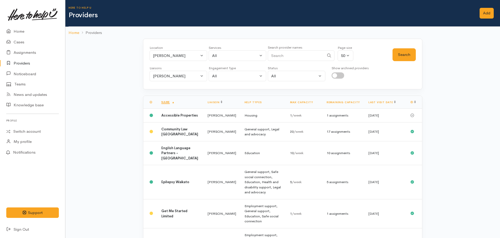
select select "3"
click at [177, 73] on button "Nicole Rusk" at bounding box center [179, 76] width 58 height 11
select select "2314"
type input "ky"
drag, startPoint x: 177, startPoint y: 100, endPoint x: 188, endPoint y: 81, distance: 22.4
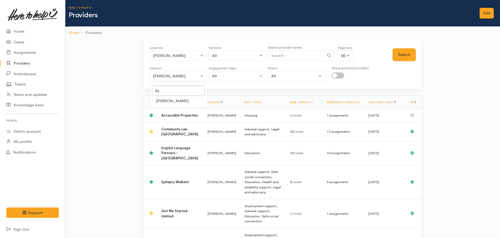
click at [177, 100] on span "[PERSON_NAME]" at bounding box center [172, 101] width 32 height 6
select select "1759"
click at [228, 57] on div "All" at bounding box center [235, 56] width 46 height 6
select select "-1"
type input "food"
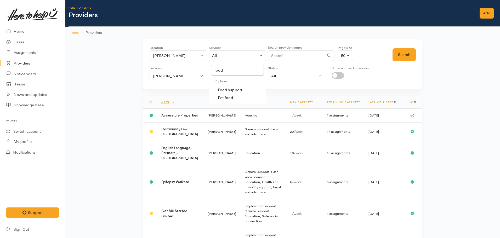
click at [240, 88] on span "Food support" at bounding box center [230, 90] width 24 height 6
select select "3"
click at [400, 53] on button "Search" at bounding box center [404, 54] width 23 height 13
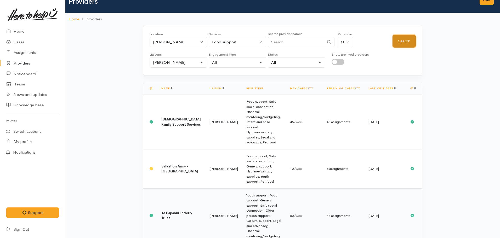
scroll to position [26, 0]
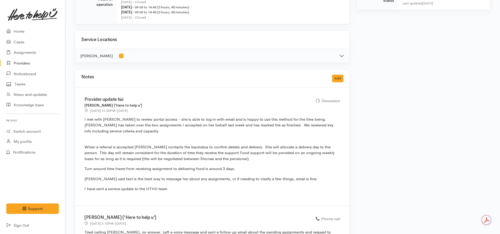
scroll to position [236, 0]
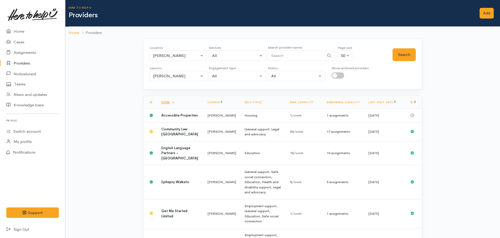
select select "3"
select select "1759"
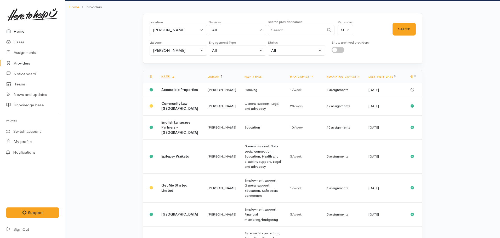
click at [15, 30] on link "Home" at bounding box center [32, 31] width 65 height 11
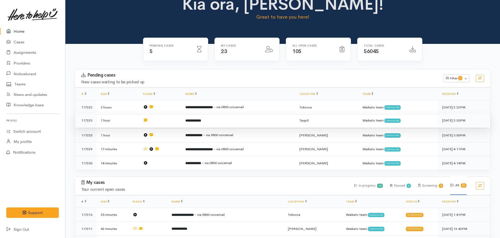
scroll to position [26, 0]
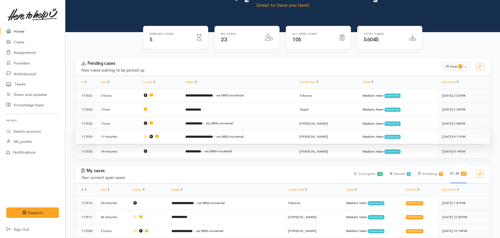
click at [205, 131] on td "**********" at bounding box center [238, 137] width 114 height 14
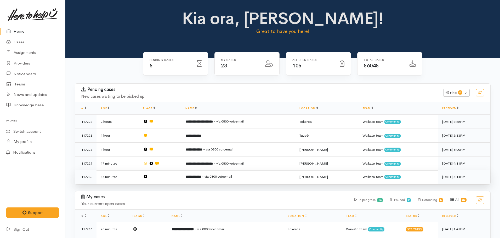
click at [201, 176] on b "**********" at bounding box center [194, 176] width 16 height 3
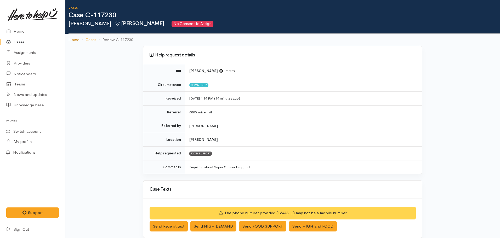
click at [72, 41] on link "Home" at bounding box center [74, 40] width 11 height 6
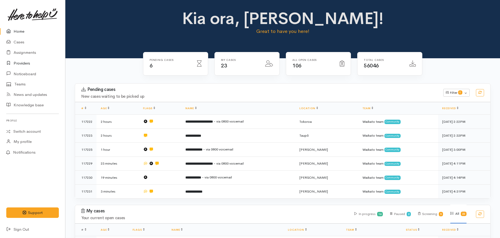
click at [25, 63] on link "Providers" at bounding box center [32, 63] width 65 height 11
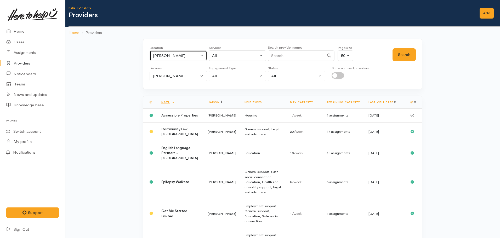
click at [168, 58] on div "[PERSON_NAME]" at bounding box center [176, 56] width 46 height 6
type input "[GEOGRAPHIC_DATA]"
drag, startPoint x: 164, startPoint y: 92, endPoint x: 168, endPoint y: 90, distance: 4.6
click at [164, 92] on span "[GEOGRAPHIC_DATA]" at bounding box center [179, 90] width 41 height 6
select select "86"
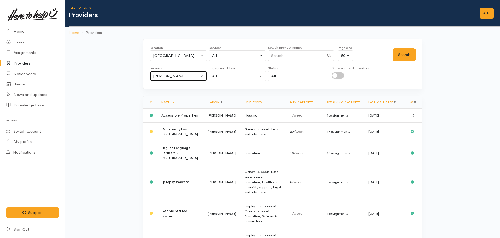
click at [192, 81] on button "[PERSON_NAME]" at bounding box center [179, 76] width 58 height 11
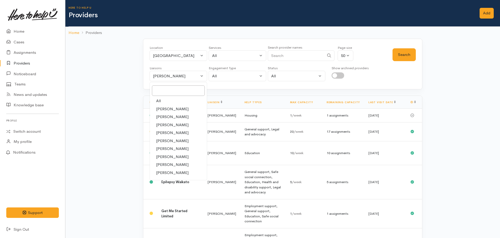
click at [166, 102] on link "All" at bounding box center [178, 101] width 57 height 8
select select "null"
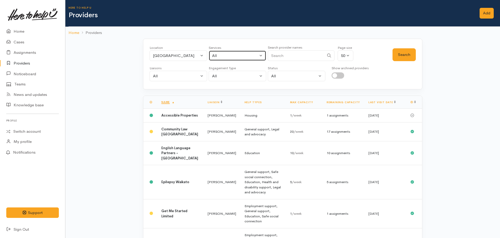
click at [237, 55] on div "All" at bounding box center [235, 56] width 46 height 6
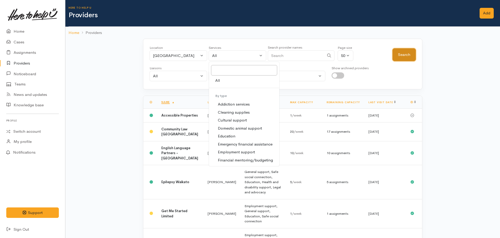
click at [400, 51] on button "Search" at bounding box center [404, 54] width 23 height 13
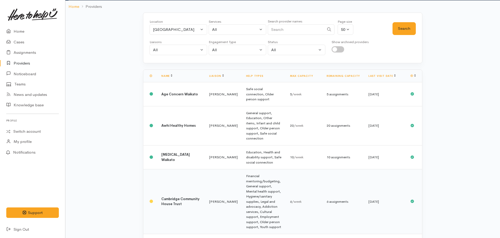
scroll to position [446, 0]
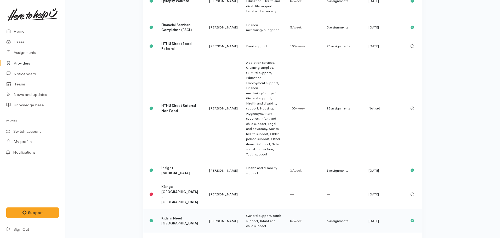
click at [177, 216] on b "Kids in Need Waikato" at bounding box center [179, 221] width 37 height 10
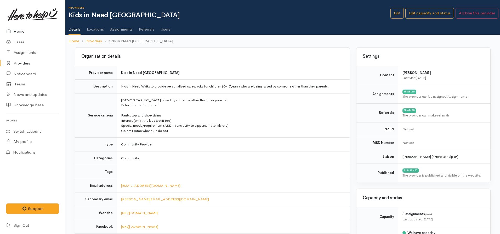
click at [10, 31] on icon at bounding box center [9, 31] width 7 height 7
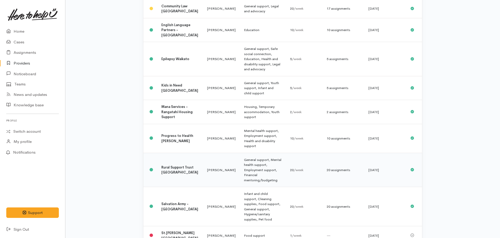
scroll to position [175, 0]
click at [172, 202] on b "Salvation Army - [GEOGRAPHIC_DATA]" at bounding box center [179, 207] width 37 height 10
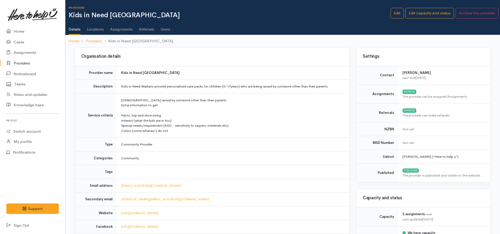
drag, startPoint x: 0, startPoint y: 0, endPoint x: 24, endPoint y: 59, distance: 63.2
click at [24, 59] on link "Providers" at bounding box center [32, 63] width 65 height 11
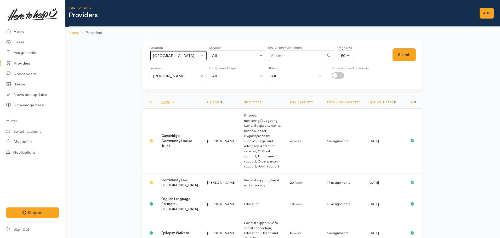
click at [191, 59] on button "[GEOGRAPHIC_DATA]" at bounding box center [179, 56] width 58 height 11
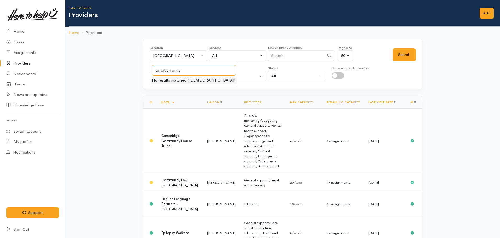
drag, startPoint x: 183, startPoint y: 68, endPoint x: 182, endPoint y: 64, distance: 4.3
click at [183, 66] on input "salvation army" at bounding box center [194, 70] width 84 height 11
type input "salvation army"
click at [179, 57] on div "[GEOGRAPHIC_DATA]" at bounding box center [176, 56] width 46 height 6
drag, startPoint x: 182, startPoint y: 75, endPoint x: 209, endPoint y: 73, distance: 27.3
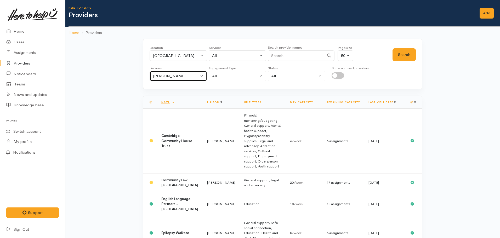
click at [182, 74] on div "Nicole Rusk" at bounding box center [176, 76] width 46 height 6
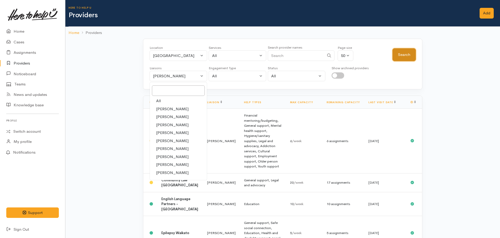
click at [410, 55] on button "Search" at bounding box center [404, 54] width 23 height 13
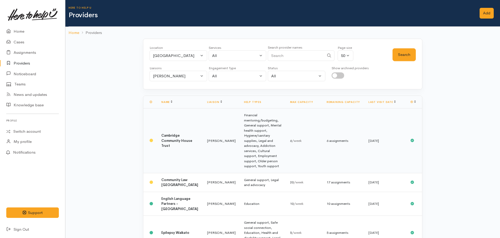
click at [170, 133] on b "Cambridge Community House Trust" at bounding box center [176, 140] width 31 height 15
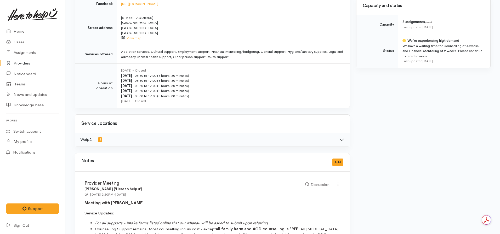
scroll to position [209, 0]
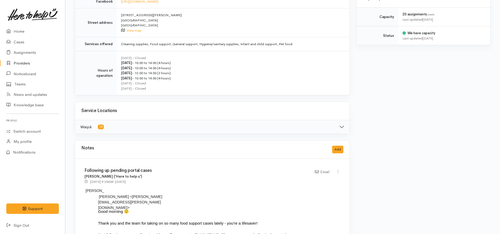
scroll to position [157, 0]
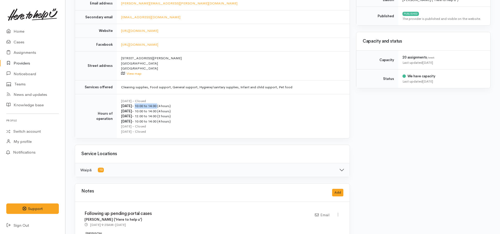
drag, startPoint x: 160, startPoint y: 106, endPoint x: 136, endPoint y: 106, distance: 23.8
click at [136, 106] on div "Monday - 10:00 to 14:00 (4 hours)" at bounding box center [232, 106] width 222 height 5
copy div "10:00 to 14:00"
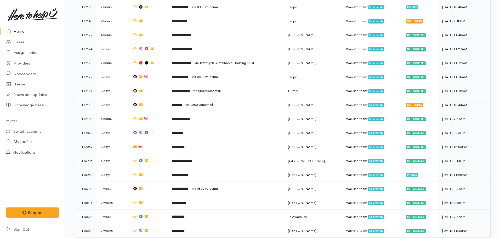
scroll to position [288, 0]
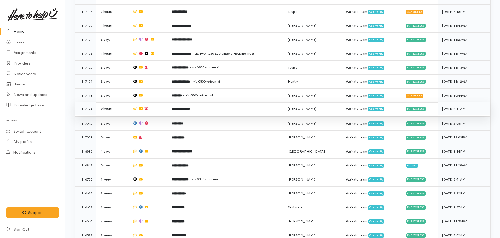
click at [205, 106] on td "**********" at bounding box center [225, 109] width 116 height 14
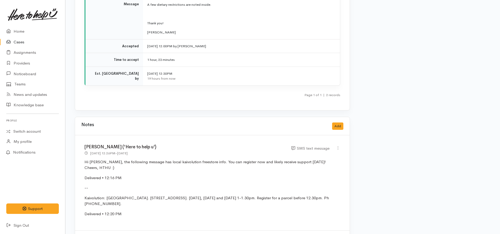
scroll to position [680, 0]
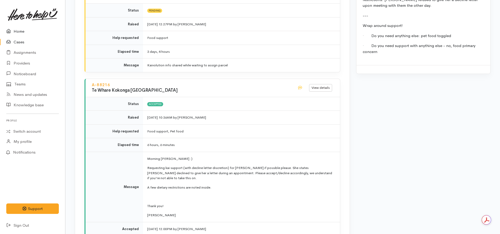
click at [26, 30] on link "Home" at bounding box center [32, 31] width 65 height 11
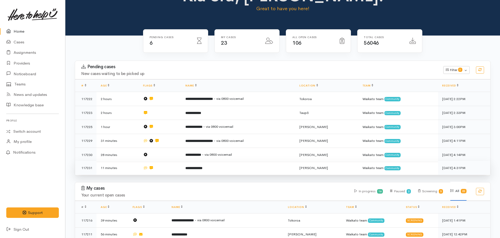
scroll to position [18, 0]
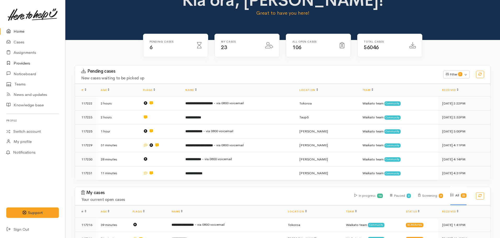
click at [27, 66] on link "Providers" at bounding box center [32, 63] width 65 height 11
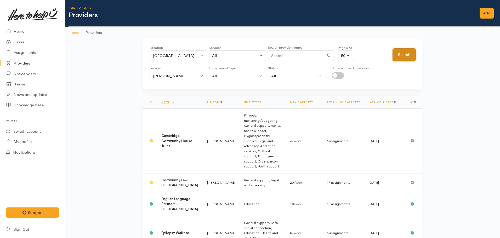
click at [402, 55] on button "Search" at bounding box center [404, 54] width 23 height 13
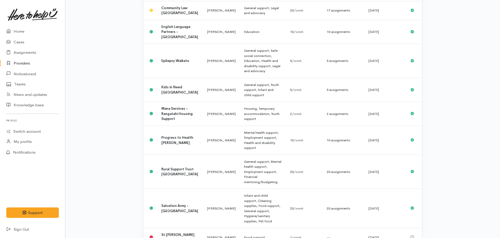
scroll to position [175, 0]
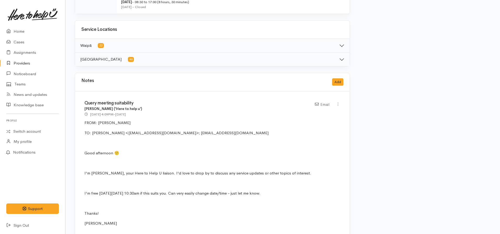
scroll to position [288, 0]
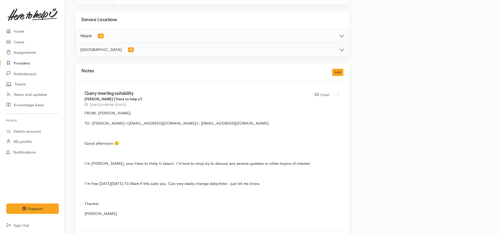
click at [19, 61] on link "Providers" at bounding box center [32, 63] width 65 height 11
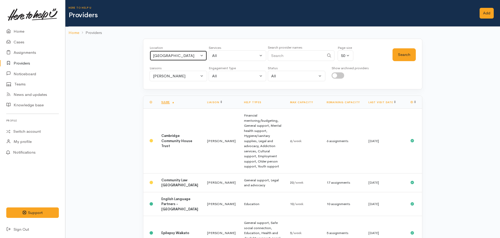
click at [174, 56] on div "[GEOGRAPHIC_DATA]" at bounding box center [176, 56] width 46 height 6
type input "[PERSON_NAME]"
click at [167, 84] on li "[PERSON_NAME]" at bounding box center [178, 81] width 57 height 9
drag, startPoint x: 167, startPoint y: 91, endPoint x: 169, endPoint y: 80, distance: 11.8
click at [167, 91] on span "[PERSON_NAME]" at bounding box center [175, 90] width 32 height 6
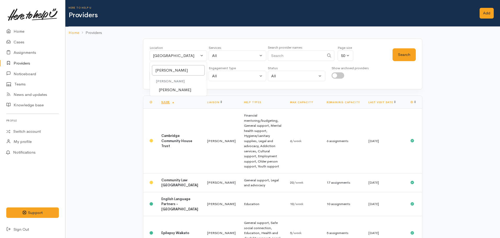
select select "1"
click at [406, 57] on button "Search" at bounding box center [404, 54] width 23 height 13
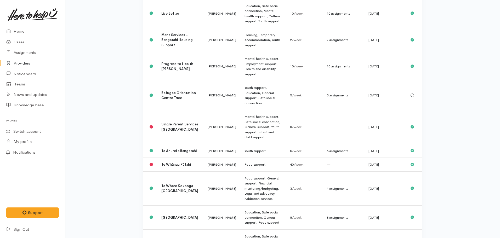
scroll to position [351, 0]
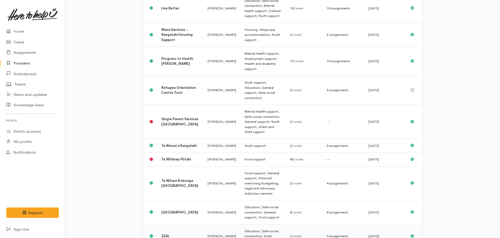
click at [204, 225] on td "Nicole Rusk" at bounding box center [222, 237] width 37 height 24
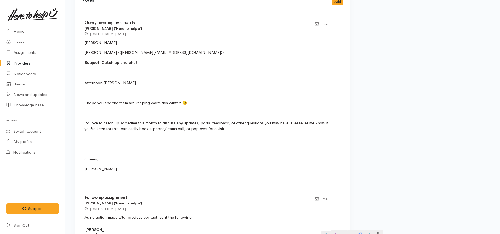
scroll to position [340, 0]
click at [26, 60] on link "Providers" at bounding box center [32, 63] width 65 height 11
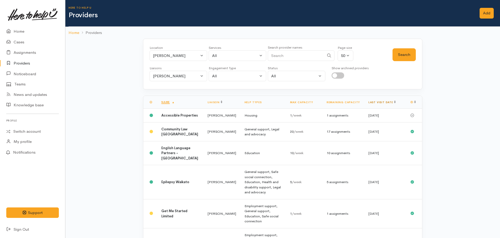
click at [387, 104] on link "Last visit date" at bounding box center [382, 102] width 27 height 3
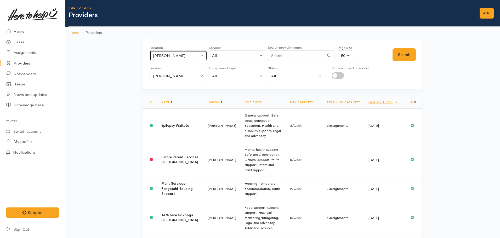
click at [175, 54] on div "[PERSON_NAME]" at bounding box center [176, 56] width 46 height 6
type input "te aroha"
click at [178, 94] on link "Te Aroha" at bounding box center [178, 90] width 57 height 8
select select "28"
click at [405, 56] on button "Search" at bounding box center [404, 54] width 23 height 13
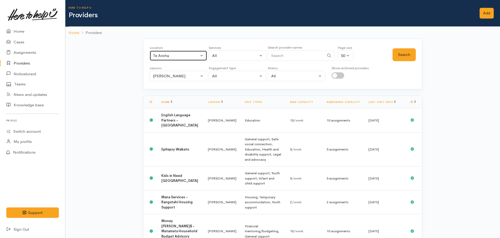
click at [185, 56] on button "Te Aroha" at bounding box center [179, 56] width 58 height 11
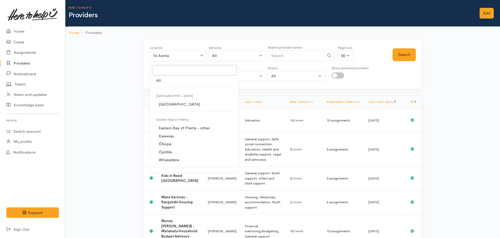
click at [163, 81] on link "All" at bounding box center [194, 81] width 89 height 8
select select "-1"
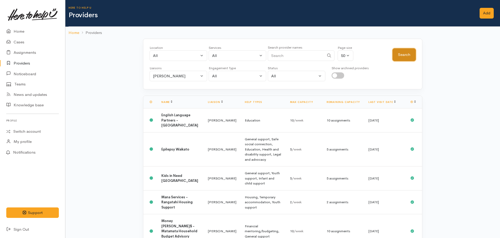
click at [408, 55] on button "Search" at bounding box center [404, 54] width 23 height 13
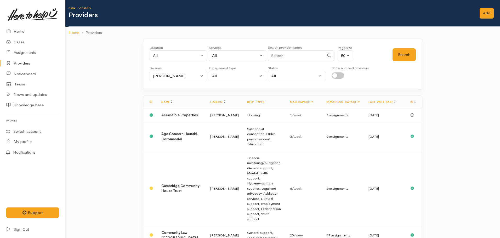
click at [384, 100] on th "Last visit date" at bounding box center [386, 102] width 42 height 13
click at [383, 102] on link "Last visit date" at bounding box center [382, 101] width 27 height 3
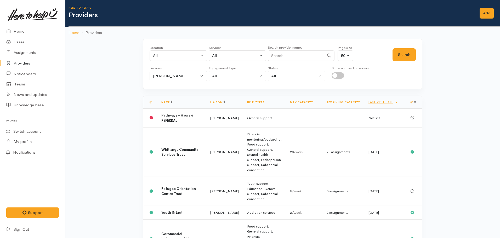
click at [382, 99] on th "Last visit date" at bounding box center [386, 102] width 42 height 13
click at [382, 101] on link "Last visit date" at bounding box center [384, 101] width 30 height 3
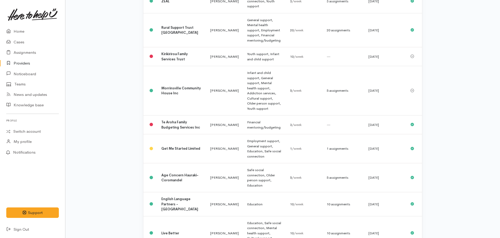
scroll to position [922, 0]
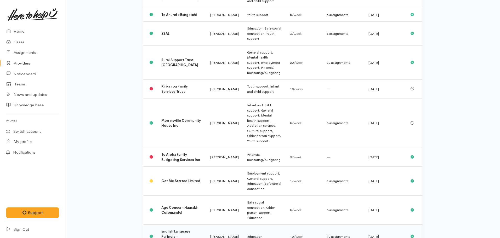
click at [171, 230] on b "English Language Partners - Waikato" at bounding box center [179, 237] width 37 height 15
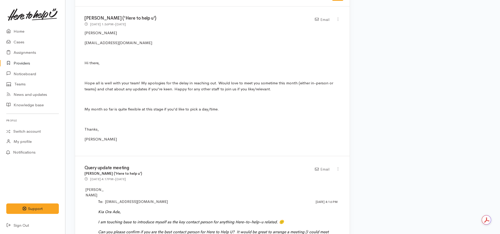
scroll to position [445, 0]
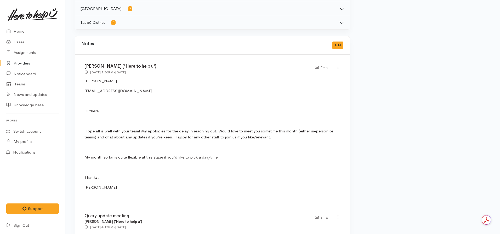
drag, startPoint x: 155, startPoint y: 91, endPoint x: 75, endPoint y: 92, distance: 80.3
click at [75, 92] on div "[PERSON_NAME] ('Here to help u') [DATE] 1:36PM - [DATE] Email" at bounding box center [212, 130] width 275 height 150
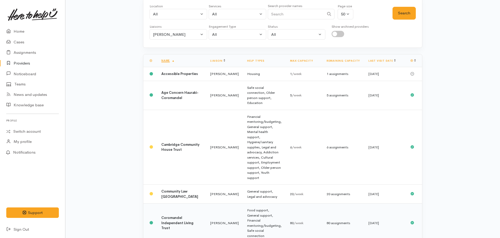
scroll to position [9, 0]
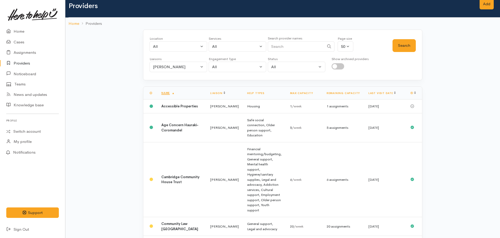
click at [385, 91] on th "Last visit date" at bounding box center [386, 93] width 42 height 13
click at [384, 93] on link "Last visit date" at bounding box center [382, 93] width 27 height 3
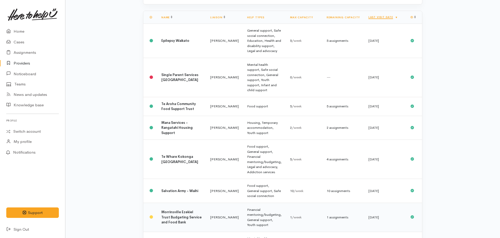
scroll to position [0, 0]
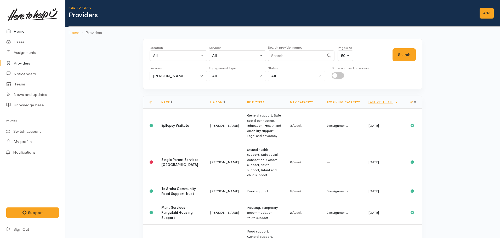
click at [26, 32] on link "Home" at bounding box center [32, 31] width 65 height 11
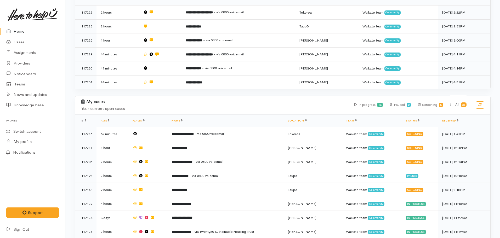
scroll to position [183, 0]
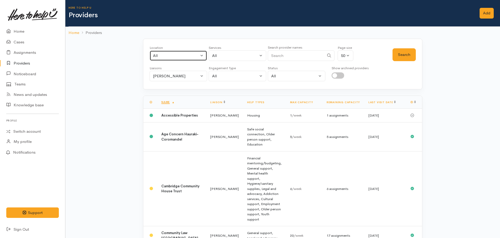
click at [164, 55] on div "All" at bounding box center [176, 56] width 46 height 6
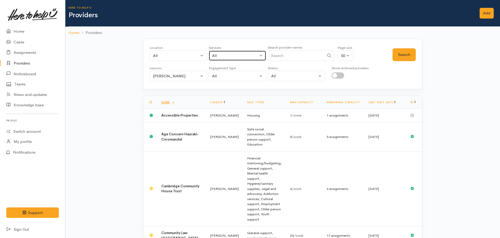
click at [228, 55] on div "All" at bounding box center [235, 56] width 46 height 6
type input "employment"
select select "10"
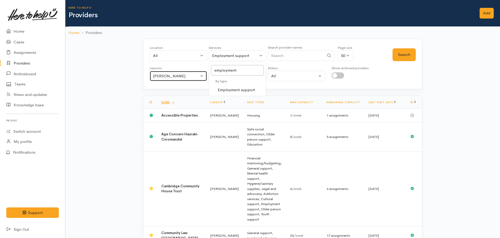
click at [190, 79] on button "Nicole Rusk" at bounding box center [179, 76] width 58 height 11
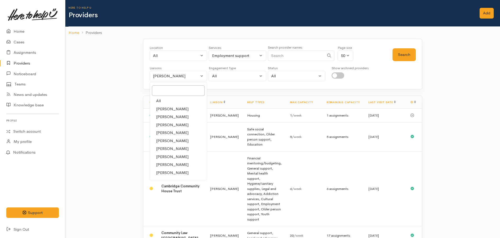
click at [416, 53] on div "Location All Tauranga Eastern Bay of Plenty - other Kawerau Ōhope Ōpōtiki Whaka…" at bounding box center [282, 64] width 279 height 51
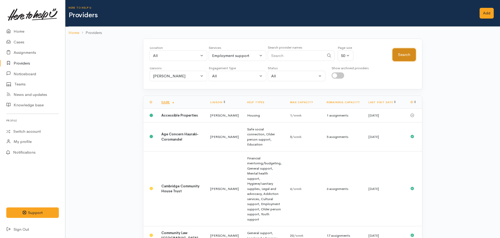
click at [405, 50] on button "Search" at bounding box center [404, 54] width 23 height 13
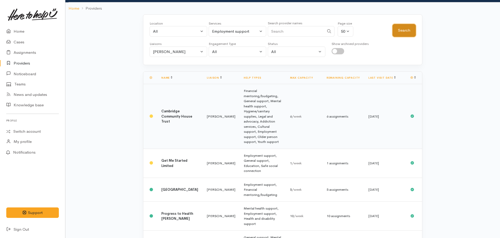
scroll to position [55, 0]
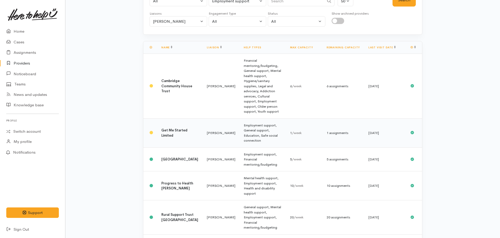
click at [203, 119] on td "Nicole Rusk" at bounding box center [221, 133] width 37 height 29
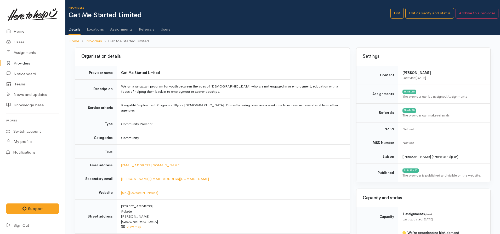
click at [89, 29] on link "Locations" at bounding box center [95, 27] width 17 height 15
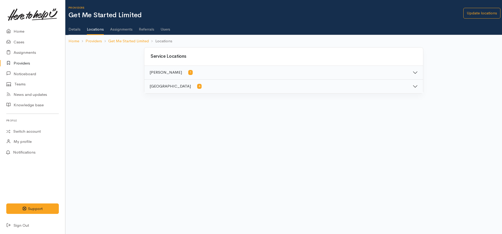
click at [85, 28] on ul "Details Locations Assignments Referrals Users" at bounding box center [286, 27] width 434 height 15
click at [71, 27] on link "Details" at bounding box center [75, 27] width 12 height 15
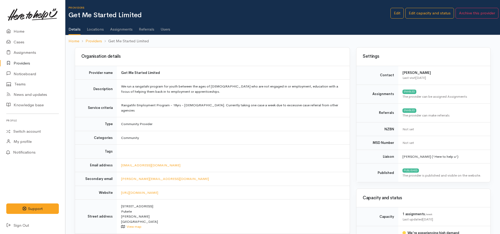
click at [121, 30] on link "Assignments" at bounding box center [121, 27] width 23 height 15
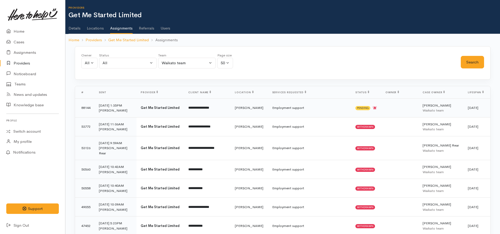
click at [312, 107] on td "Employment support" at bounding box center [309, 108] width 83 height 19
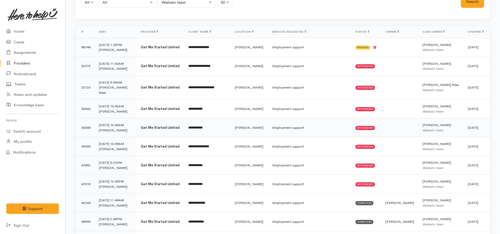
scroll to position [52, 0]
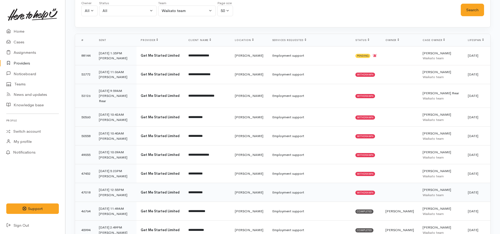
click at [354, 202] on td "Withdrawn" at bounding box center [366, 192] width 30 height 19
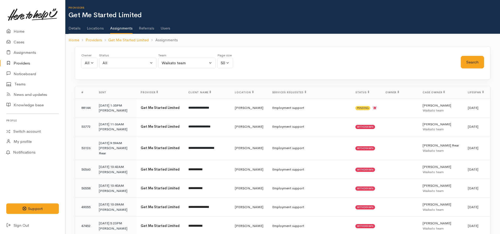
click at [160, 24] on ul "Details Locations Assignments Referrals Users" at bounding box center [285, 26] width 432 height 15
click at [166, 30] on link "Users" at bounding box center [166, 26] width 10 height 15
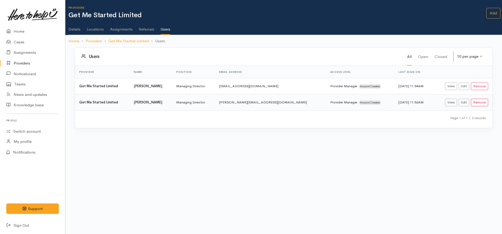
click at [146, 28] on link "Referrals" at bounding box center [146, 27] width 15 height 15
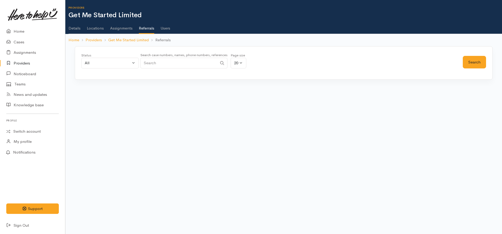
click at [122, 31] on link "Assignments" at bounding box center [121, 26] width 23 height 15
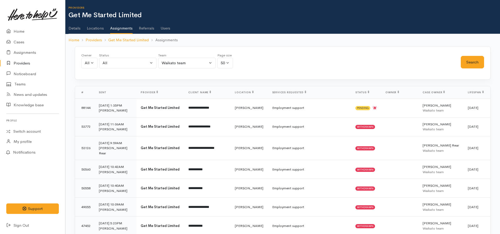
click at [71, 29] on link "Details" at bounding box center [75, 26] width 12 height 15
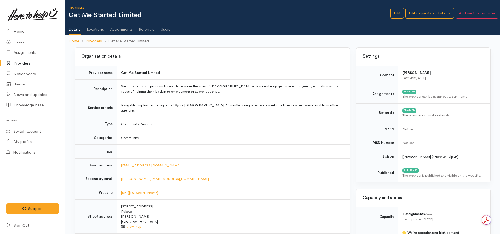
click at [122, 27] on link "Assignments" at bounding box center [121, 27] width 23 height 15
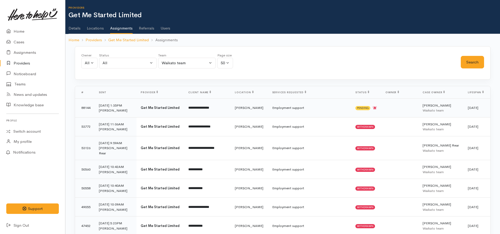
click at [358, 106] on span "Pending" at bounding box center [363, 108] width 15 height 4
